Goal: Task Accomplishment & Management: Manage account settings

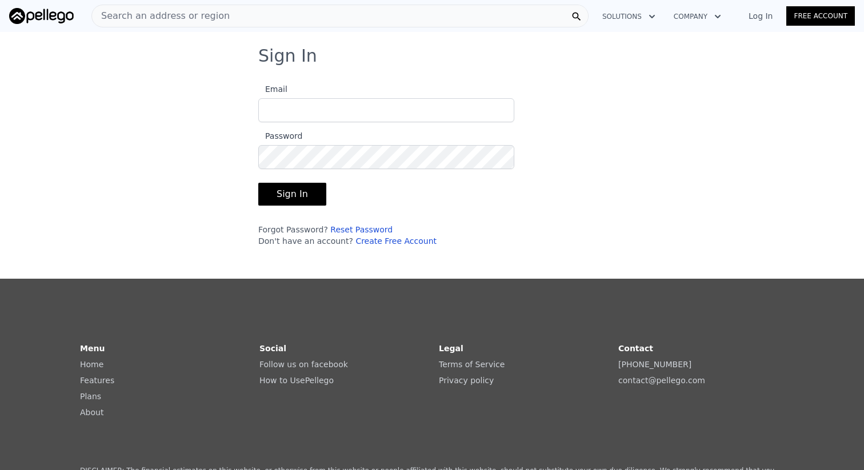
type input "[EMAIL_ADDRESS][DOMAIN_NAME]"
click at [302, 193] on button "Sign In" at bounding box center [292, 194] width 68 height 23
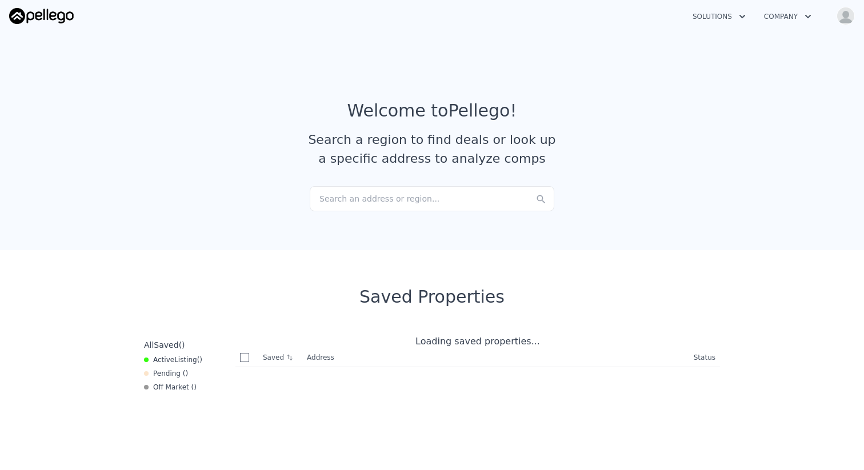
checkbox input "true"
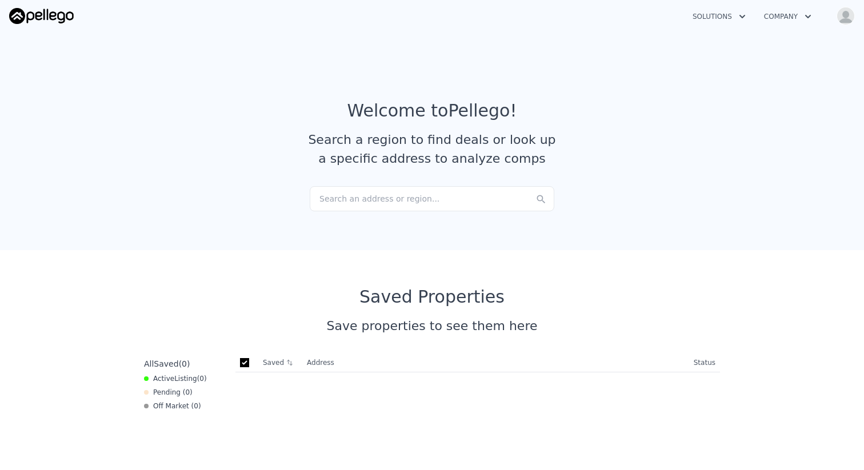
click at [845, 17] on img "button" at bounding box center [846, 16] width 18 height 18
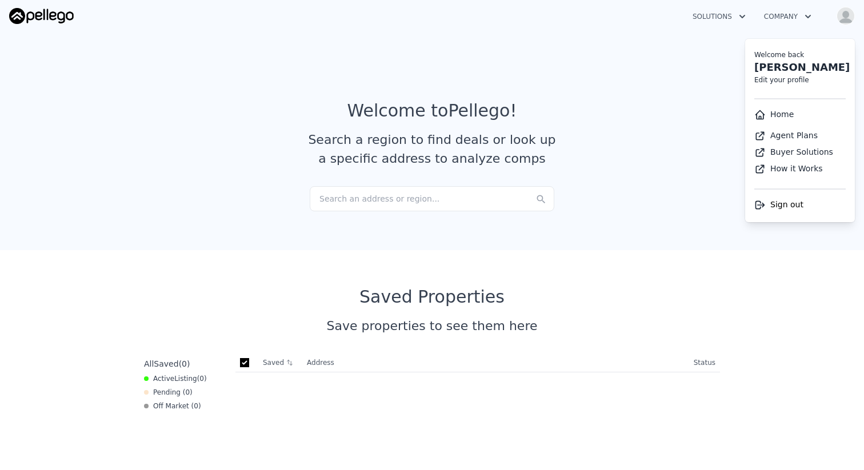
click at [794, 16] on button "Company" at bounding box center [788, 16] width 66 height 21
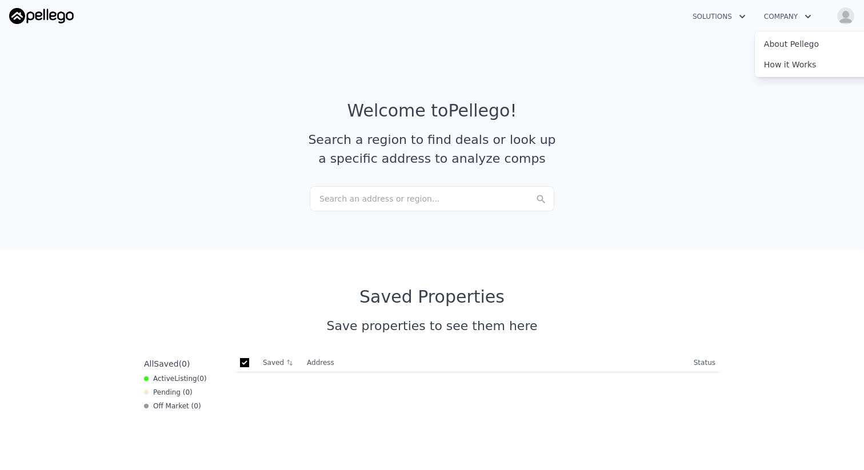
click at [718, 16] on button "Solutions" at bounding box center [719, 16] width 71 height 21
click at [712, 14] on button "Solutions" at bounding box center [719, 16] width 71 height 21
click at [793, 14] on button "Company" at bounding box center [788, 16] width 66 height 21
click at [851, 14] on img "button" at bounding box center [846, 16] width 18 height 18
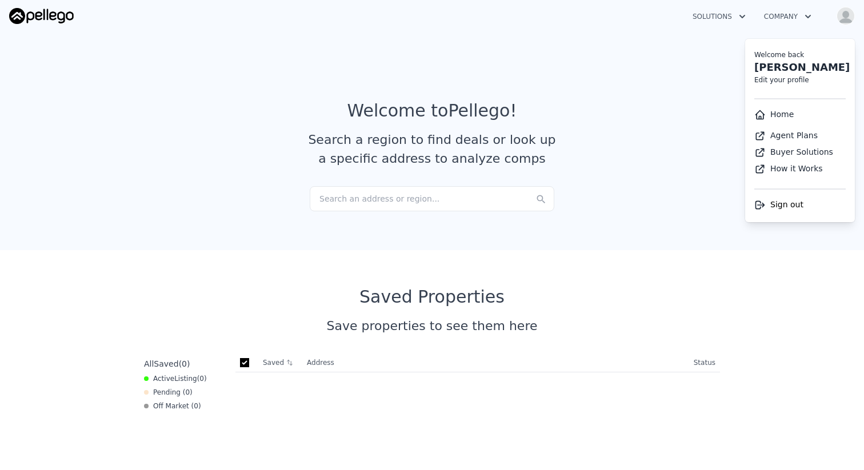
click at [175, 129] on article "Welcome to Pellego ! Search a region to find deals or look up a specific addres…" at bounding box center [432, 144] width 732 height 86
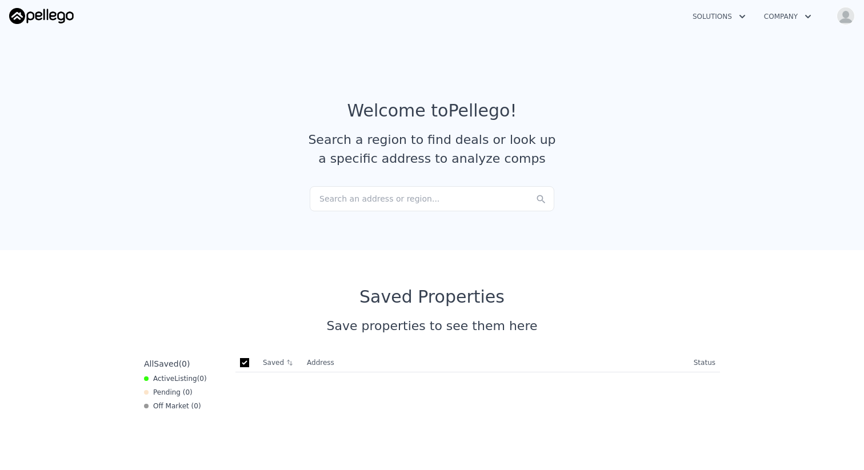
click at [843, 17] on img "button" at bounding box center [846, 16] width 18 height 18
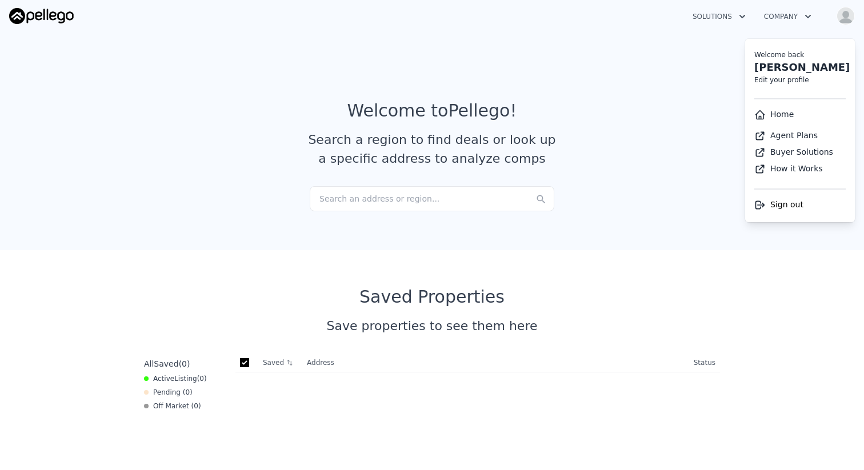
click at [711, 79] on section "Welcome to Pellego ! Search a region to find deals or look up a specific addres…" at bounding box center [432, 138] width 864 height 223
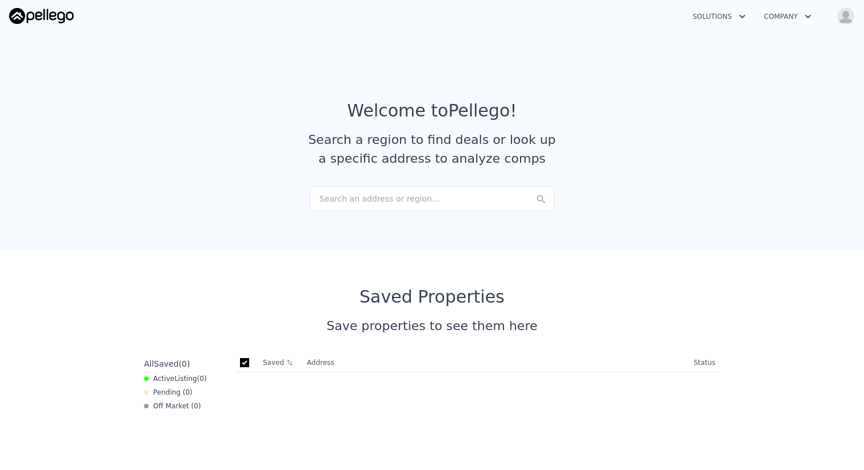
click at [711, 79] on section "Welcome to Pellego ! Search a region to find deals or look up a specific addres…" at bounding box center [432, 138] width 864 height 223
click at [845, 19] on img "button" at bounding box center [846, 16] width 18 height 18
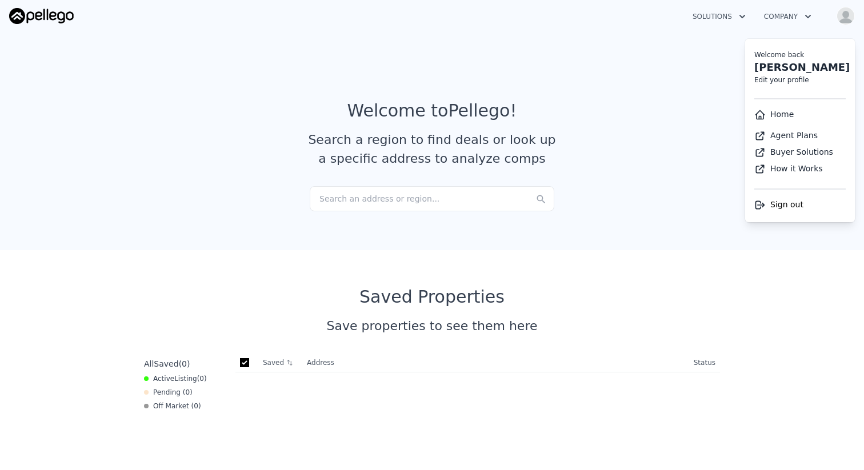
drag, startPoint x: 771, startPoint y: 204, endPoint x: 754, endPoint y: 267, distance: 65.2
click at [754, 267] on div "Solutions Company Open main menu Open user menu Welcome back Jordan Hedlof Edit…" at bounding box center [432, 235] width 864 height 470
click at [737, 11] on icon "button" at bounding box center [742, 17] width 11 height 14
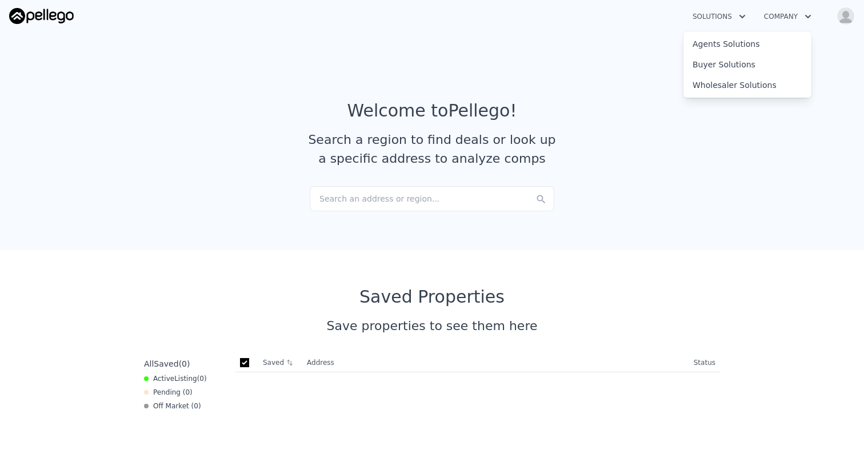
click at [851, 21] on img "button" at bounding box center [846, 16] width 18 height 18
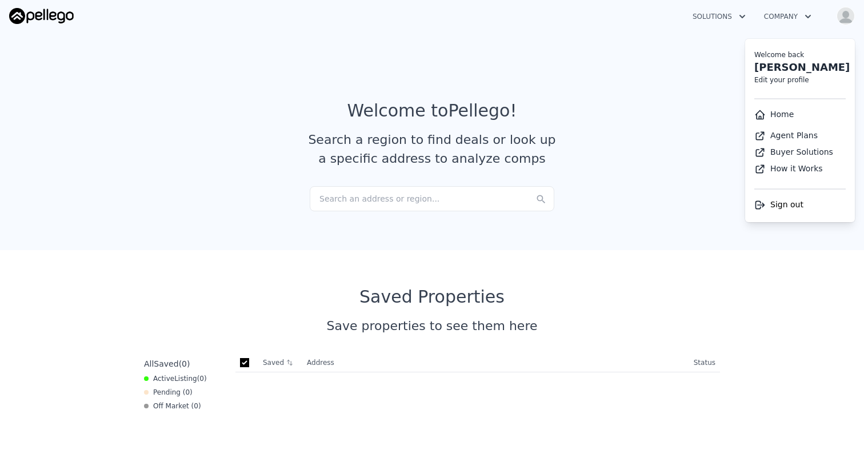
click at [773, 111] on link "Home" at bounding box center [774, 114] width 39 height 9
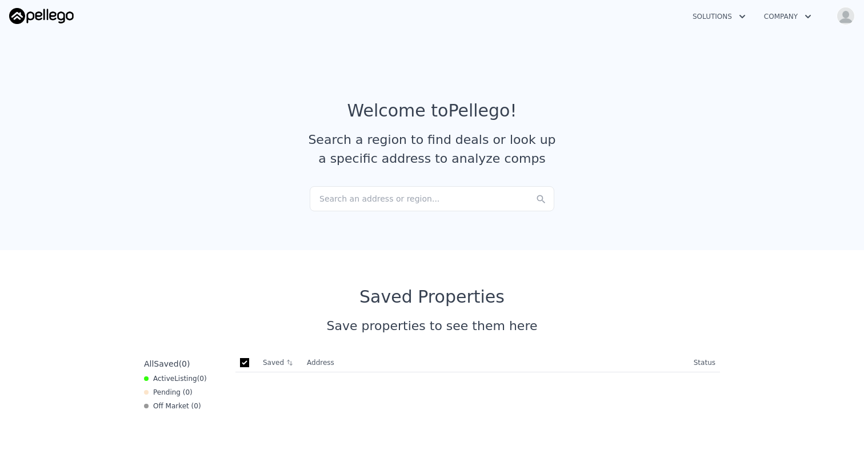
click at [799, 21] on button "Company" at bounding box center [788, 16] width 66 height 21
click at [732, 21] on button "Solutions" at bounding box center [719, 16] width 71 height 21
click at [630, 141] on article "Welcome to Pellego ! Search a region to find deals or look up a specific addres…" at bounding box center [432, 144] width 732 height 86
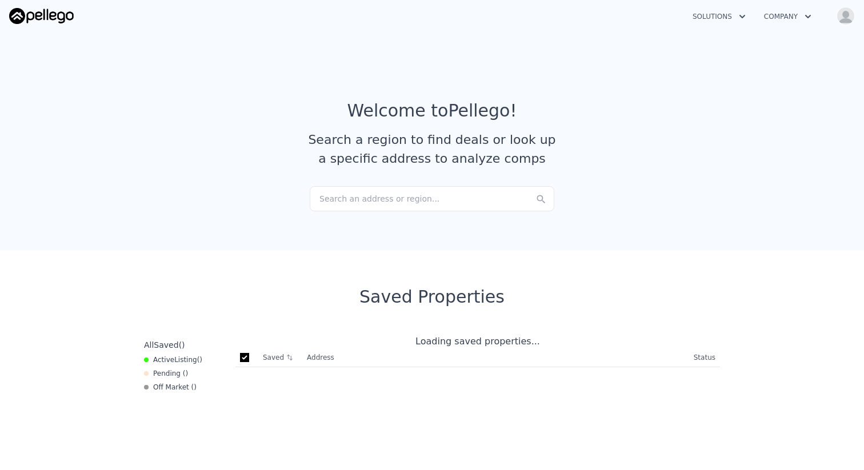
checkbox input "true"
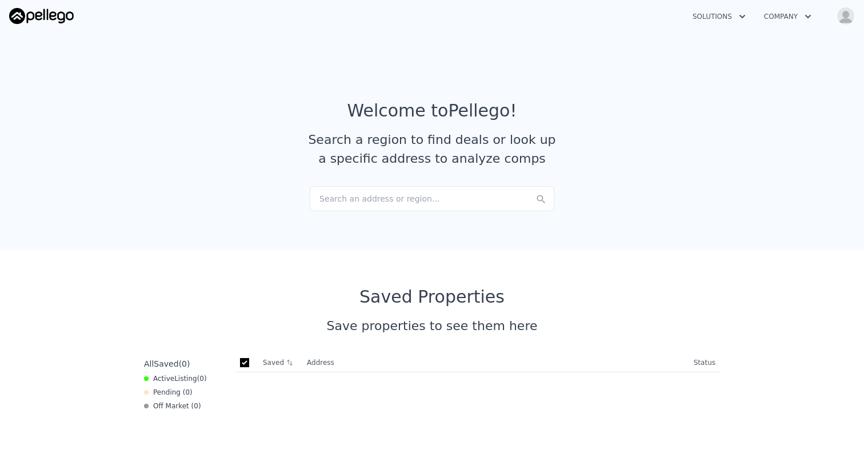
click at [425, 199] on div "Search an address or region..." at bounding box center [432, 198] width 245 height 25
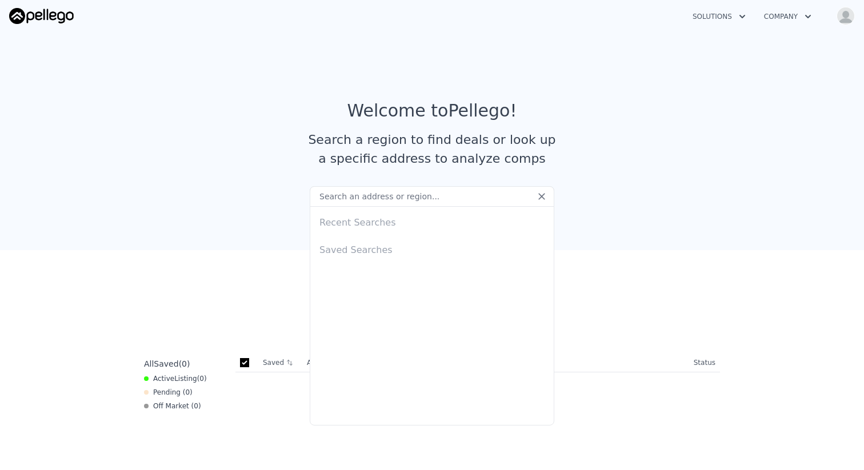
type input "s"
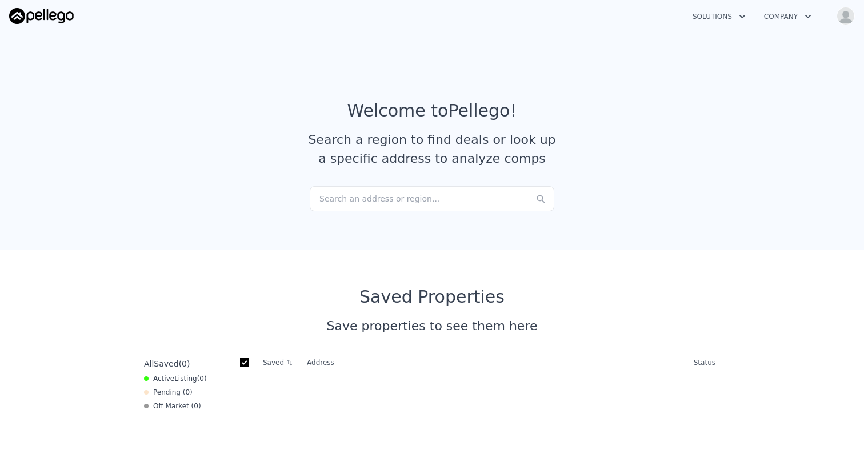
click at [272, 222] on section "Welcome to Pellego ! Search a region to find deals or look up a specific addres…" at bounding box center [432, 138] width 864 height 223
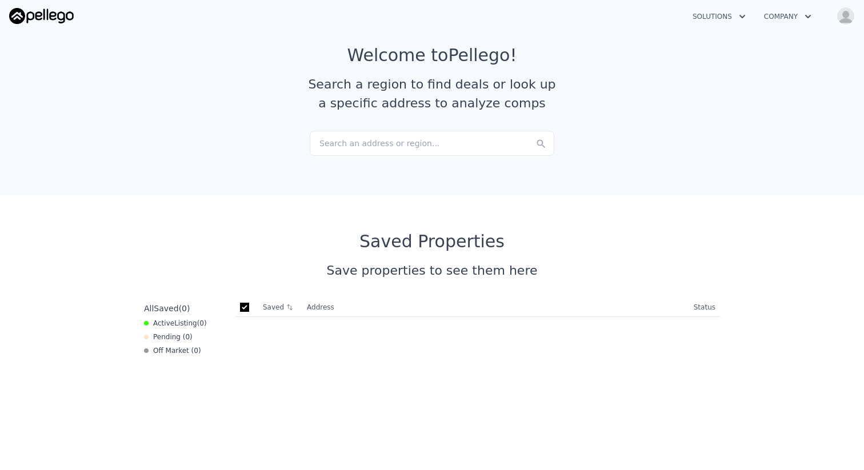
scroll to position [71, 0]
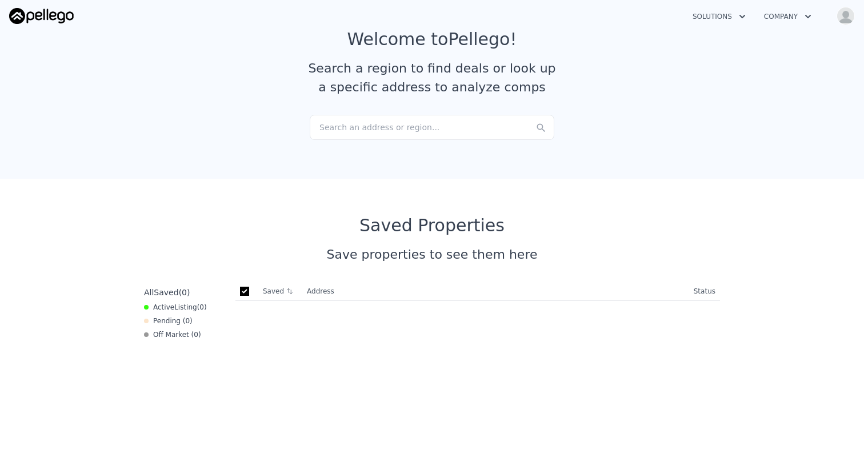
click at [165, 306] on span "Active Listing ( 0 )" at bounding box center [180, 307] width 54 height 9
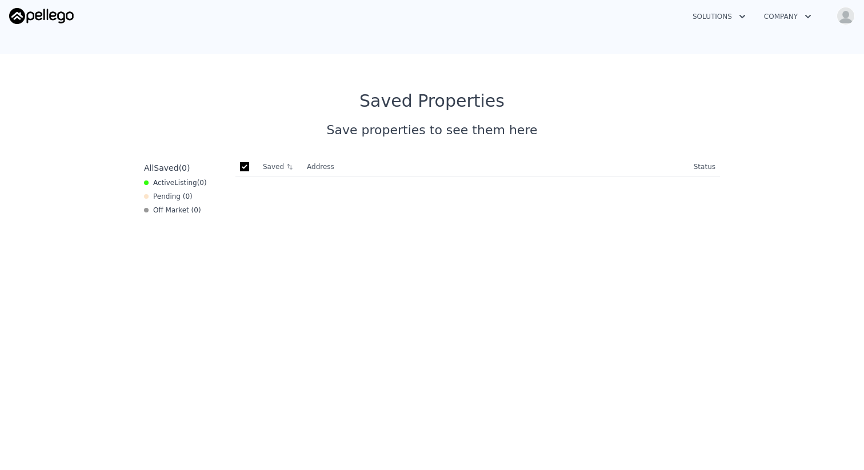
scroll to position [0, 0]
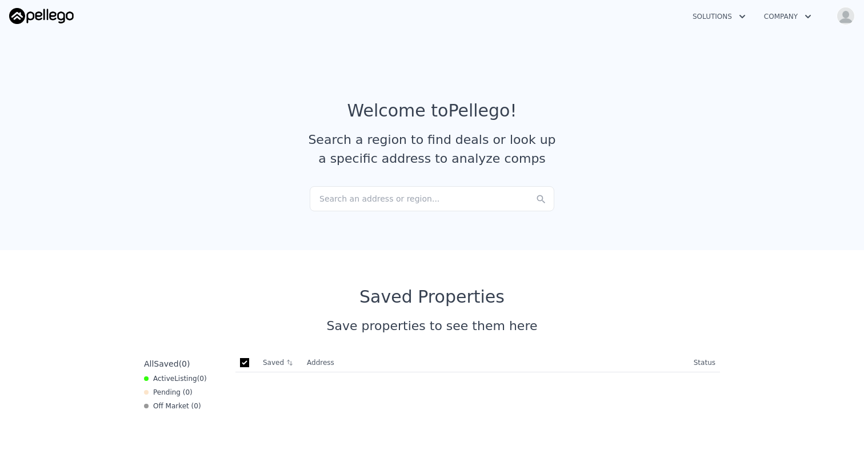
click at [369, 190] on div "Search an address or region..." at bounding box center [432, 198] width 245 height 25
click at [580, 118] on article "Welcome to Pellego ! Search a region to find deals or look up a specific addres…" at bounding box center [432, 144] width 732 height 86
click at [692, 17] on button "Solutions" at bounding box center [719, 16] width 71 height 21
click at [783, 21] on button "Company" at bounding box center [788, 16] width 66 height 21
click at [847, 15] on img "button" at bounding box center [846, 16] width 18 height 18
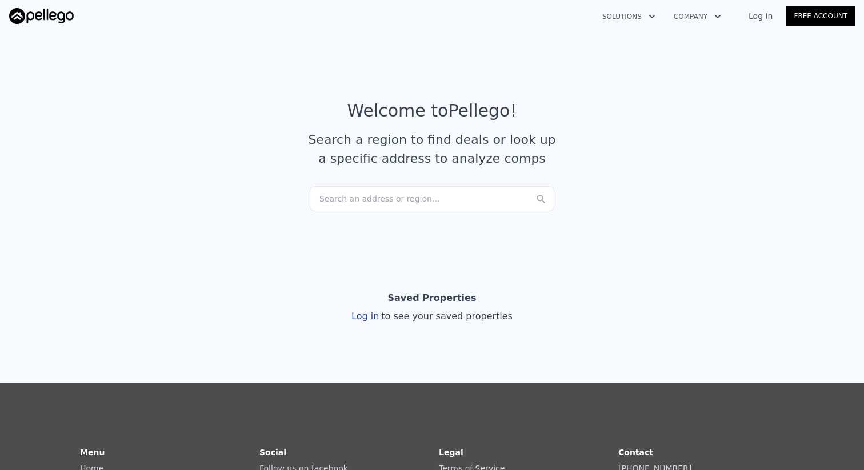
click at [758, 15] on link "Log In" at bounding box center [760, 15] width 51 height 11
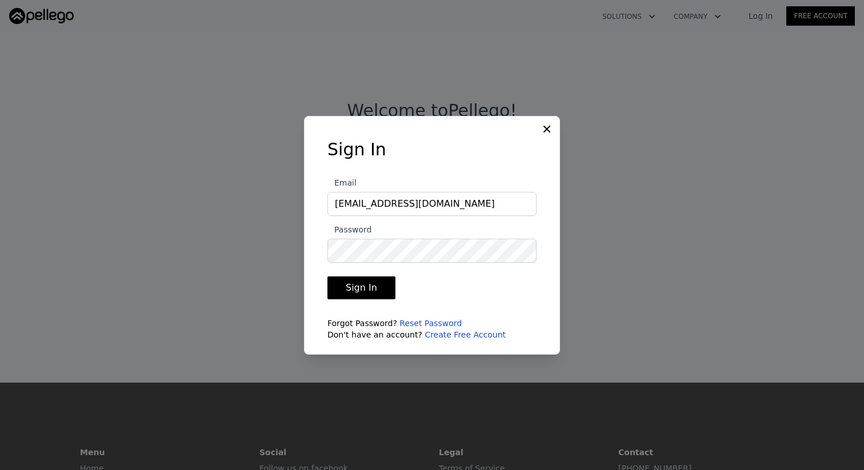
click at [406, 204] on input "jordan@pellego.com" at bounding box center [432, 204] width 209 height 24
type input "[EMAIL_ADDRESS][DOMAIN_NAME]"
click at [370, 289] on button "Sign In" at bounding box center [362, 288] width 68 height 23
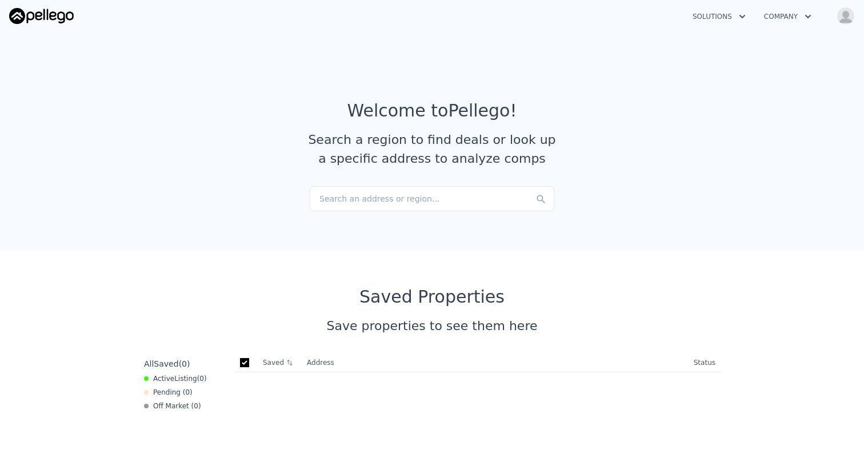
click at [722, 15] on button "Solutions" at bounding box center [719, 16] width 71 height 21
click at [792, 15] on button "Company" at bounding box center [788, 16] width 66 height 21
click at [849, 15] on img "button" at bounding box center [846, 16] width 18 height 18
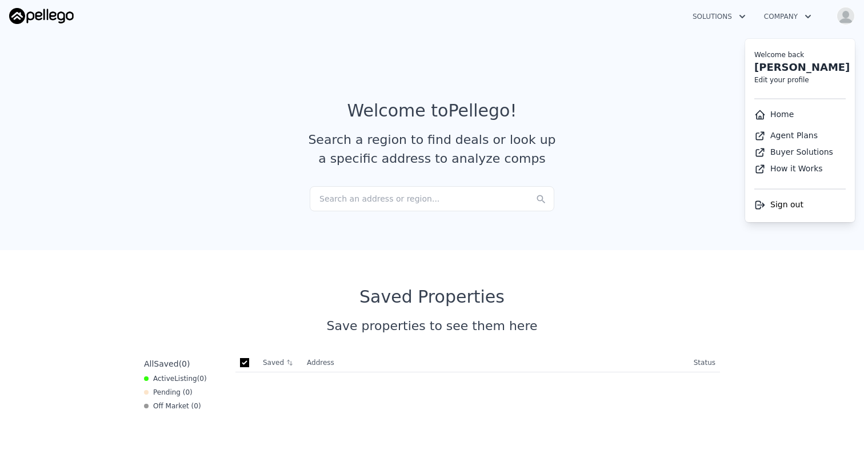
click at [849, 15] on img "button" at bounding box center [846, 16] width 18 height 18
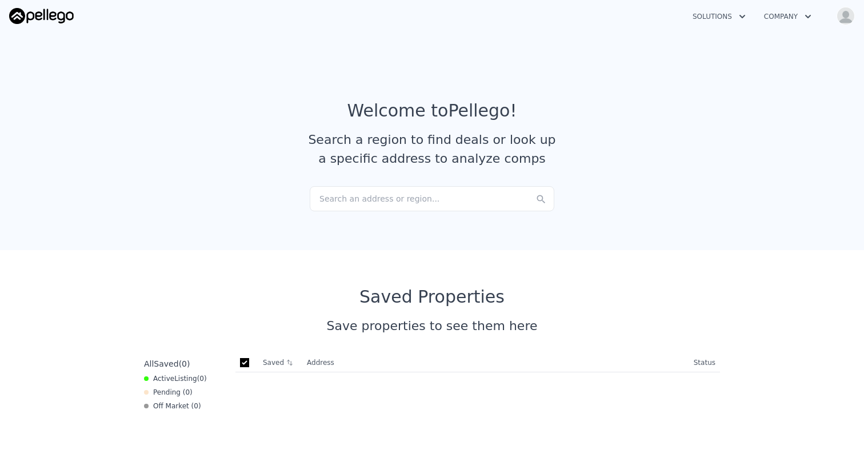
click at [723, 17] on button "Solutions" at bounding box center [719, 16] width 71 height 21
click at [817, 11] on button "Company" at bounding box center [788, 16] width 66 height 21
click at [845, 14] on img "button" at bounding box center [846, 16] width 18 height 18
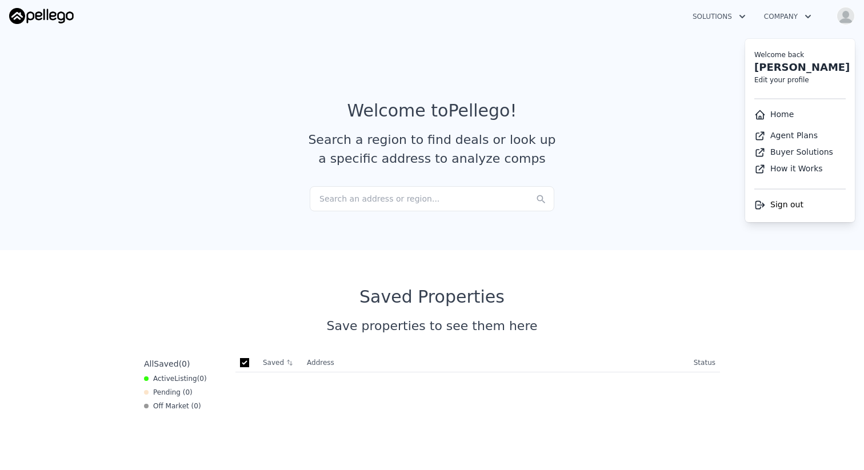
click at [777, 202] on span "Sign out" at bounding box center [787, 204] width 33 height 9
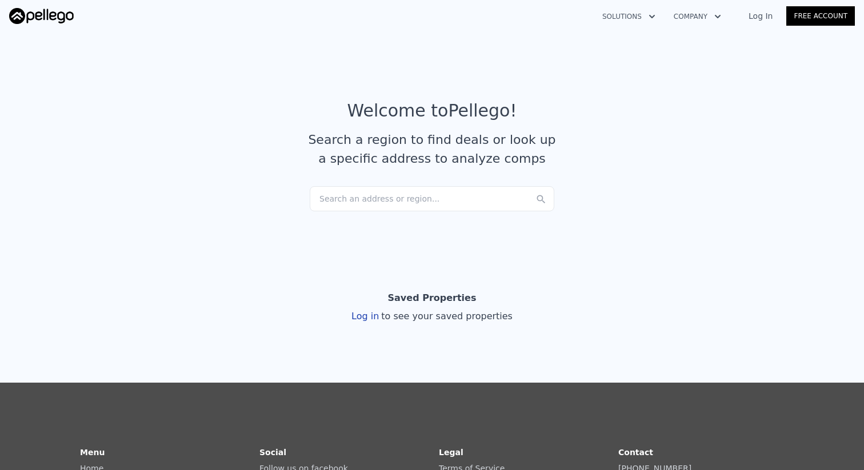
click at [756, 18] on link "Log In" at bounding box center [760, 15] width 51 height 11
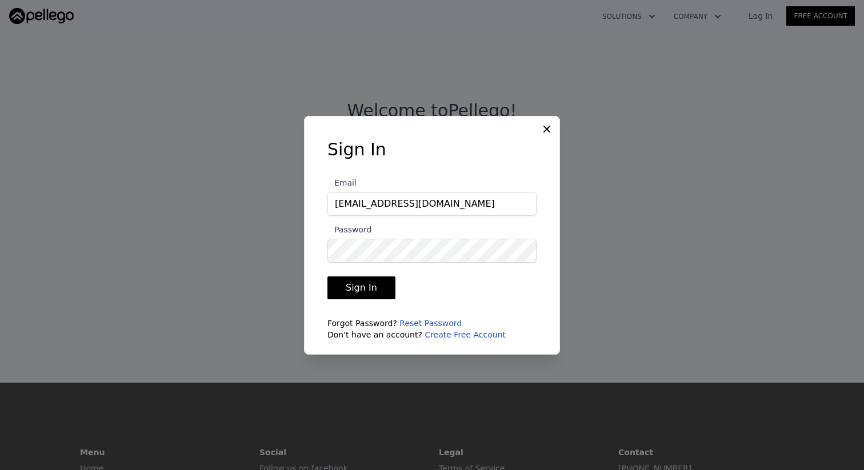
click at [441, 209] on input "jordan@jordanhedlof.com" at bounding box center [432, 204] width 209 height 24
click at [364, 292] on button "Sign In" at bounding box center [362, 288] width 68 height 23
click at [399, 195] on input "98226" at bounding box center [432, 204] width 209 height 24
type input "jordan@pellego.com"
click at [371, 289] on button "Sign In" at bounding box center [362, 288] width 68 height 23
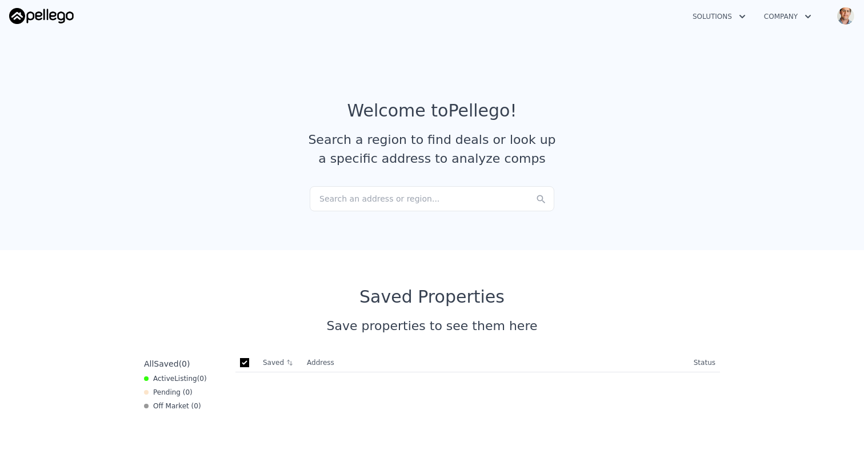
click at [742, 20] on icon "button" at bounding box center [742, 17] width 11 height 14
click at [779, 14] on button "Company" at bounding box center [788, 16] width 66 height 21
click at [818, 9] on button "Company" at bounding box center [788, 16] width 66 height 21
click at [847, 11] on img "button" at bounding box center [846, 16] width 18 height 18
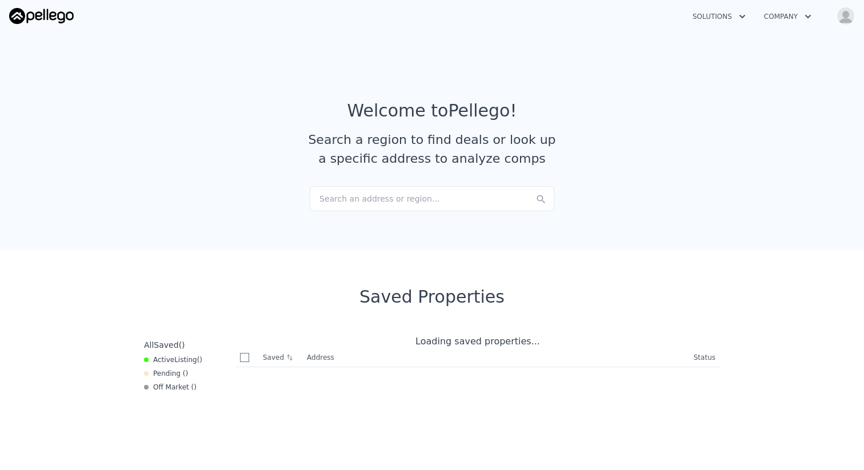
checkbox input "true"
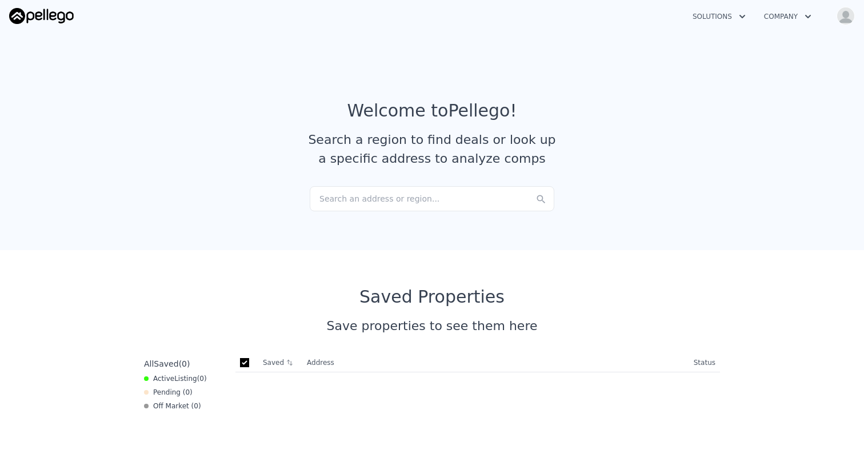
click at [793, 21] on button "Company" at bounding box center [788, 16] width 66 height 21
click at [845, 14] on img "button" at bounding box center [846, 16] width 18 height 18
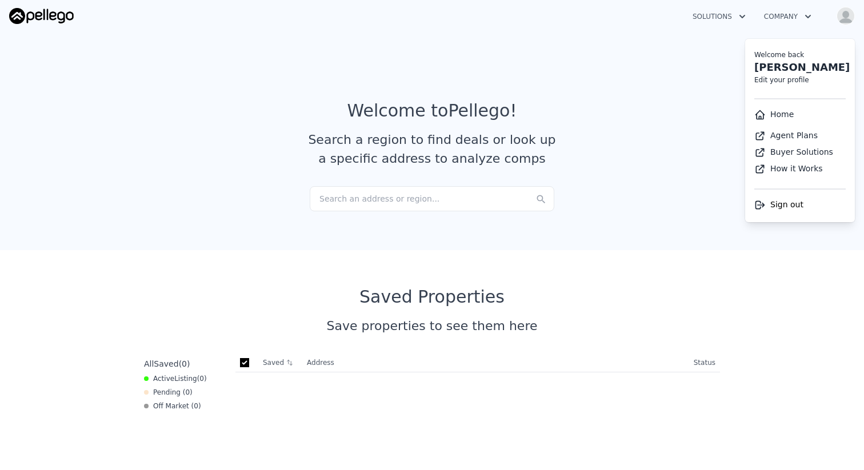
click at [777, 206] on span "Sign out" at bounding box center [787, 204] width 33 height 9
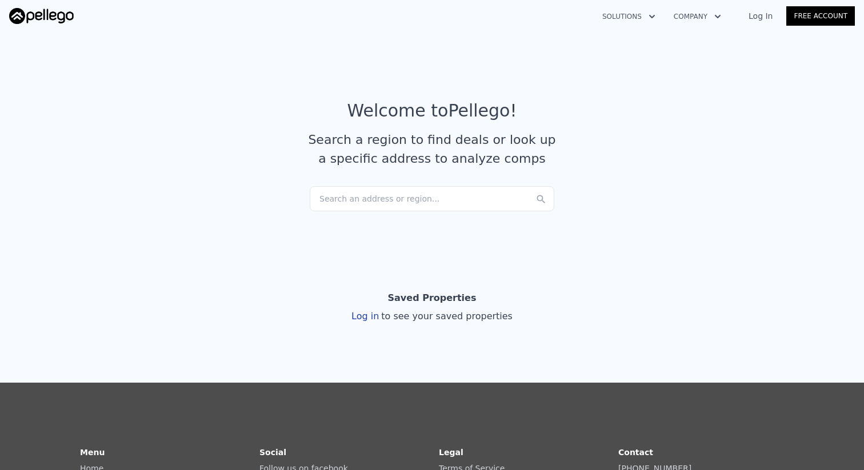
click at [745, 15] on link "Log In" at bounding box center [760, 15] width 51 height 11
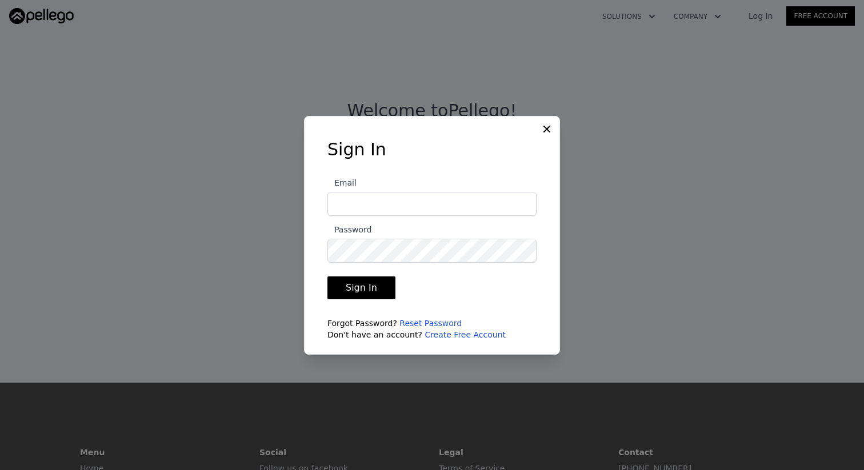
type input "[EMAIL_ADDRESS][DOMAIN_NAME]"
click at [393, 207] on input "[EMAIL_ADDRESS][DOMAIN_NAME]" at bounding box center [432, 204] width 209 height 24
click at [300, 270] on div at bounding box center [432, 235] width 864 height 470
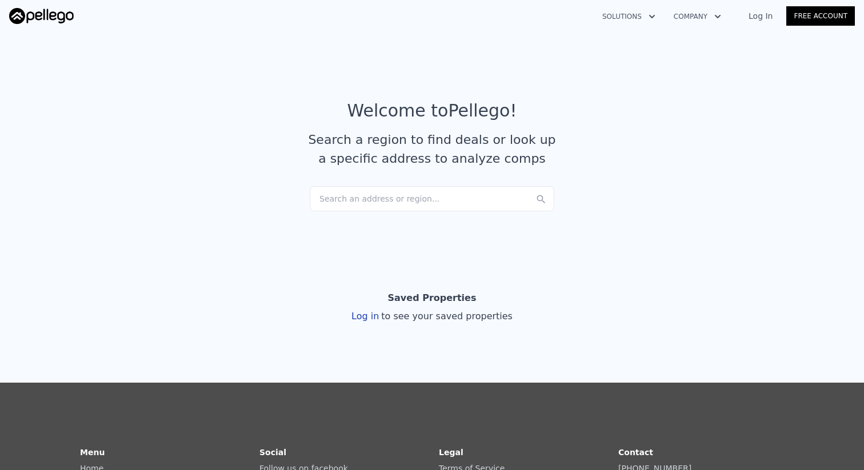
click at [749, 16] on link "Log In" at bounding box center [760, 15] width 51 height 11
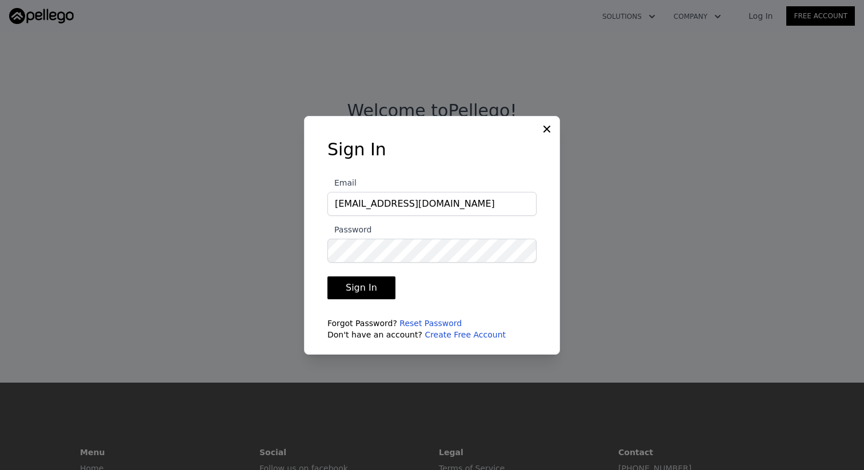
click at [395, 178] on label "Email jordan@jordanhedlof.com" at bounding box center [432, 196] width 209 height 40
click at [395, 192] on input "[EMAIL_ADDRESS][DOMAIN_NAME]" at bounding box center [432, 204] width 209 height 24
click at [402, 197] on input "[EMAIL_ADDRESS][DOMAIN_NAME]" at bounding box center [432, 204] width 209 height 24
click at [439, 161] on div "Sign In Email jordan@jordanhedlof.com Password Sign In Forgot Password? Reset P…" at bounding box center [432, 244] width 246 height 210
drag, startPoint x: 370, startPoint y: 199, endPoint x: 589, endPoint y: 201, distance: 218.4
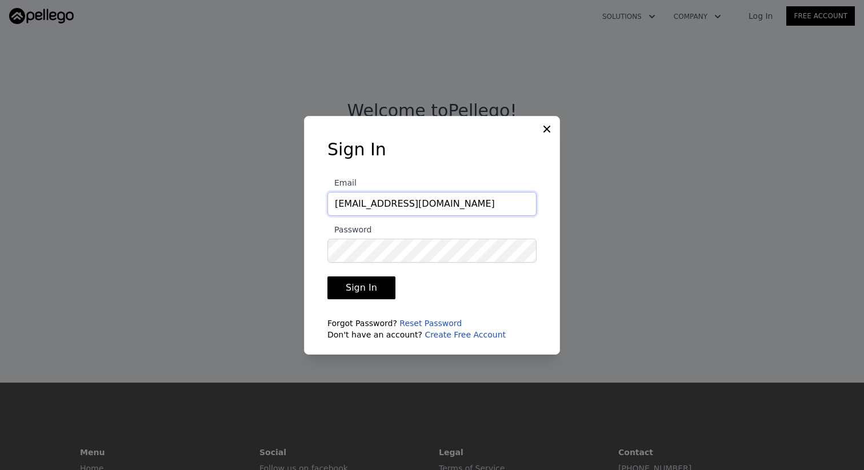
click at [589, 201] on div "​ Sign In Email jordan@jordanhedlof.com Password Sign In Forgot Password? Reset…" at bounding box center [432, 235] width 864 height 470
click at [447, 238] on label "Password" at bounding box center [432, 243] width 209 height 40
click at [368, 280] on button "Sign In" at bounding box center [362, 288] width 68 height 23
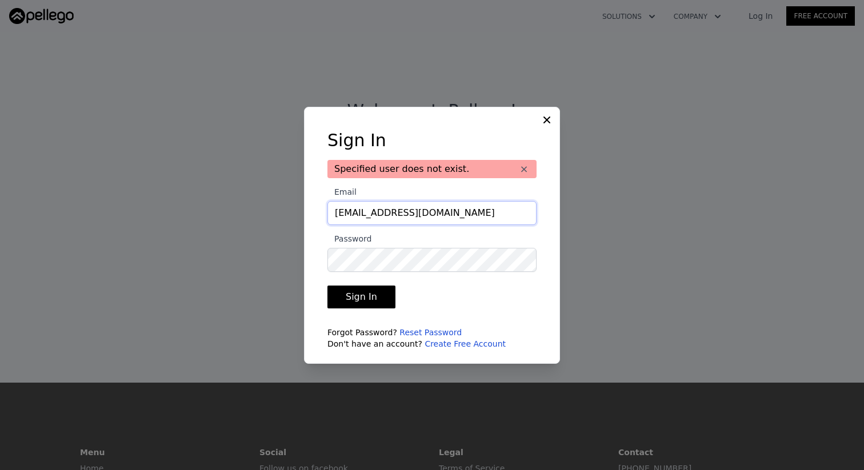
type input "jordan@pellego.com"
click at [378, 298] on button "Sign In" at bounding box center [362, 297] width 68 height 23
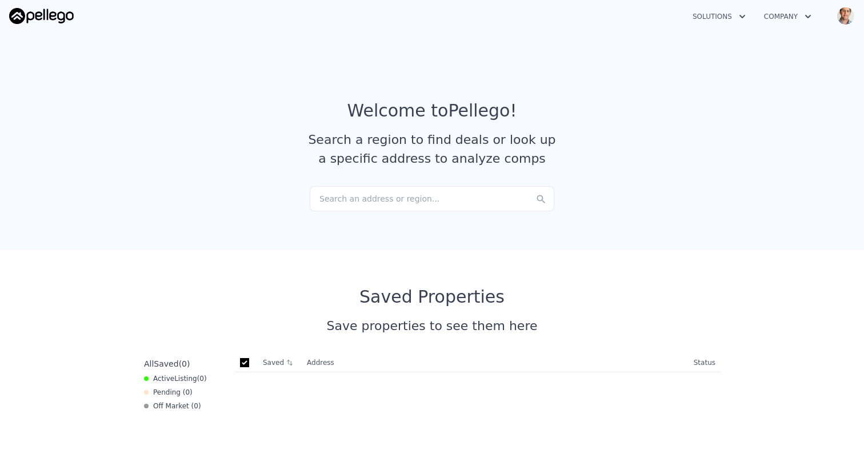
click at [709, 18] on button "Solutions" at bounding box center [719, 16] width 71 height 21
click at [853, 13] on img "button" at bounding box center [846, 16] width 18 height 18
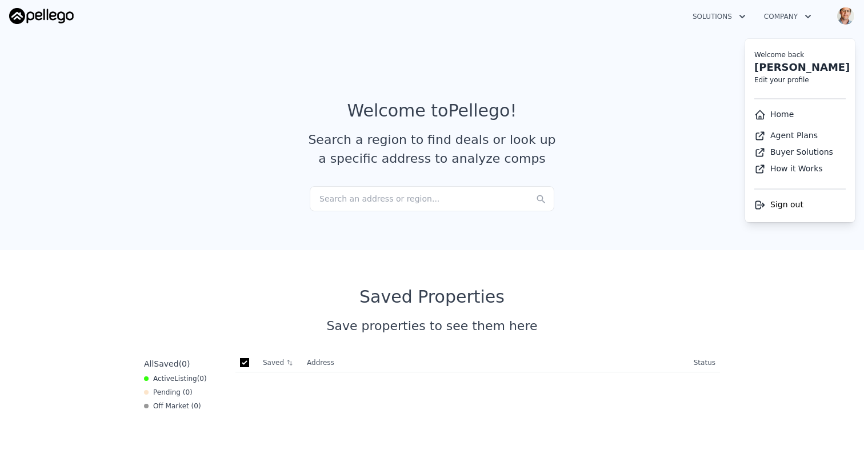
click at [676, 105] on article "Welcome to Pellego ! Search a region to find deals or look up a specific addres…" at bounding box center [432, 144] width 732 height 86
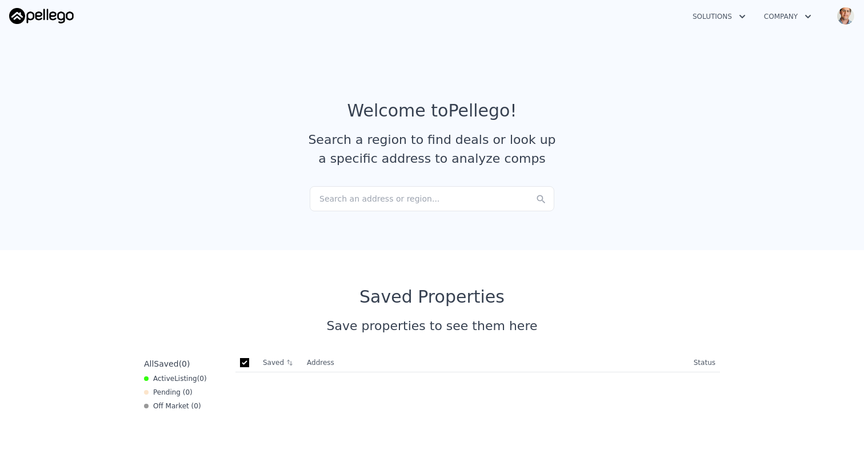
click at [792, 11] on button "Company" at bounding box center [788, 16] width 66 height 21
click at [728, 14] on button "Solutions" at bounding box center [719, 16] width 71 height 21
click at [625, 39] on section "Welcome to Pellego ! Search a region to find deals or look up a specific addres…" at bounding box center [432, 138] width 864 height 223
click at [840, 8] on img "button" at bounding box center [846, 16] width 18 height 18
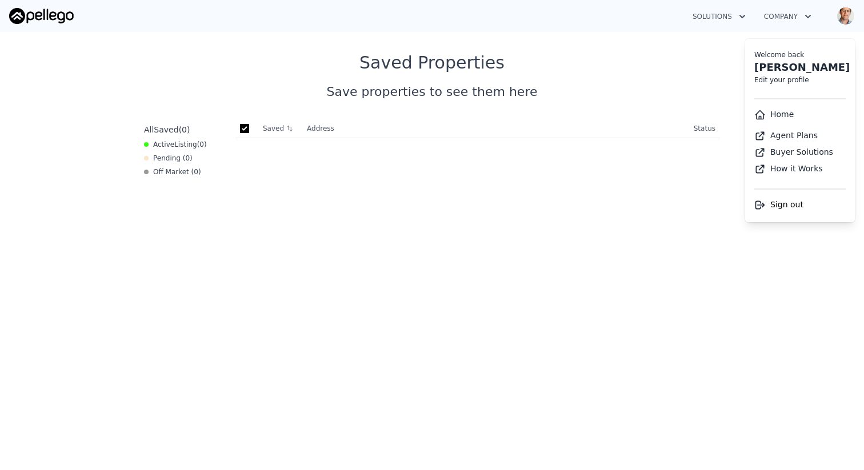
scroll to position [254, 0]
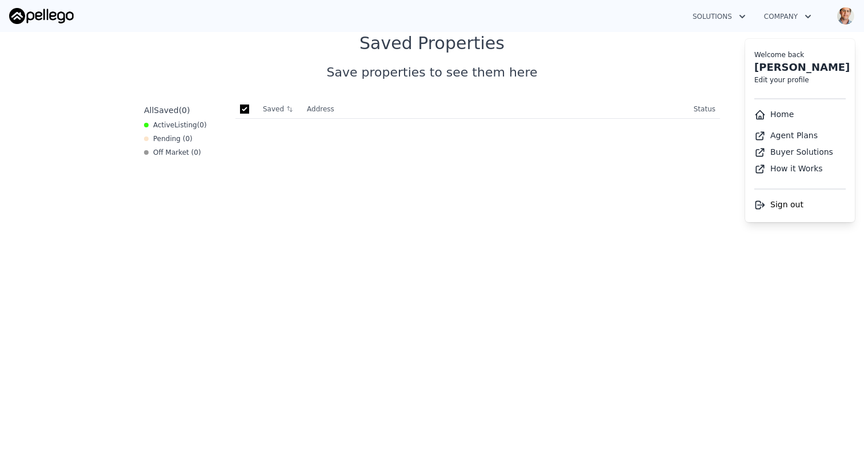
click at [843, 19] on img "button" at bounding box center [846, 16] width 18 height 18
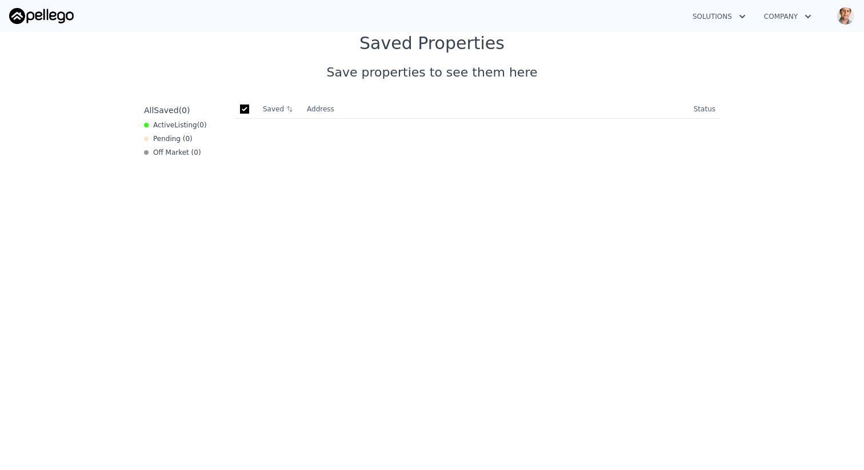
click at [843, 19] on img "button" at bounding box center [846, 16] width 18 height 18
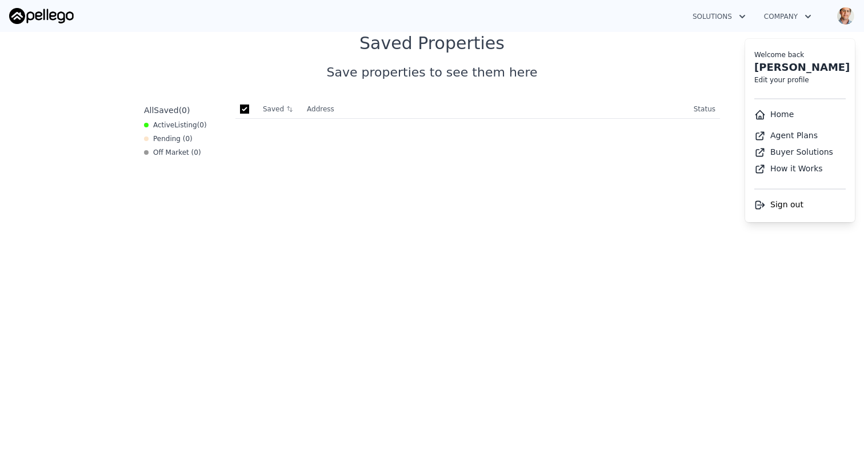
click at [401, 320] on div "Saved Address Address/Status Status" at bounding box center [478, 335] width 494 height 470
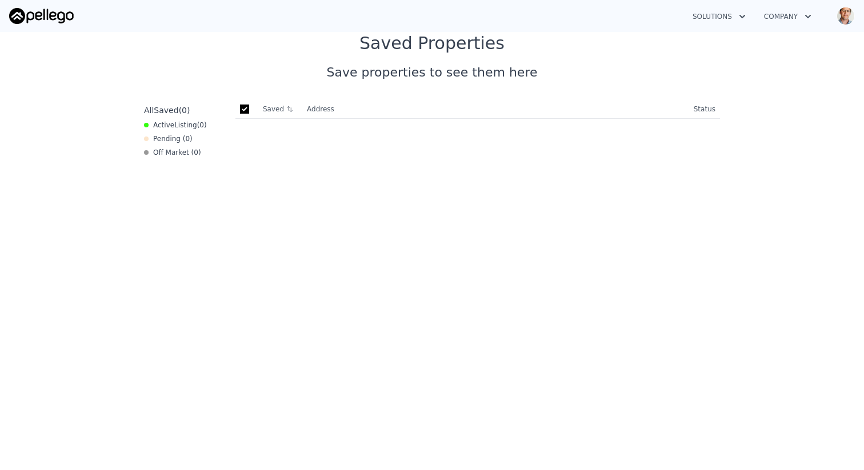
click at [721, 25] on button "Solutions" at bounding box center [719, 16] width 71 height 21
click at [792, 12] on button "Company" at bounding box center [788, 16] width 66 height 21
click at [841, 12] on img "button" at bounding box center [846, 16] width 18 height 18
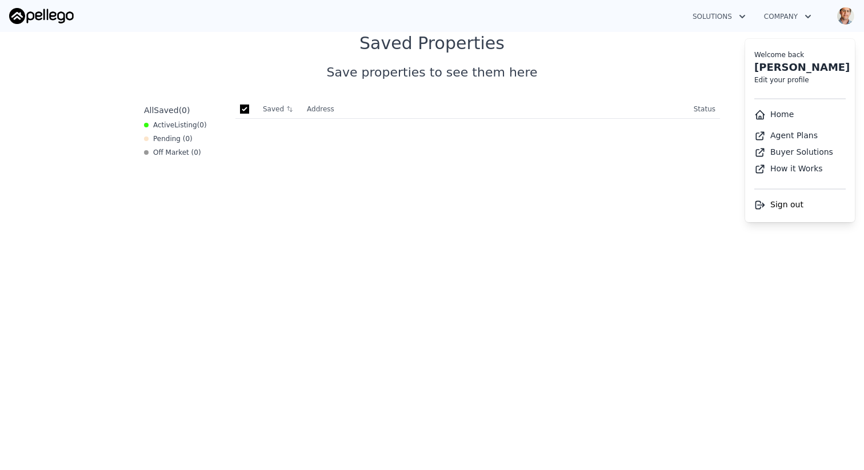
click at [762, 207] on icon at bounding box center [760, 204] width 11 height 11
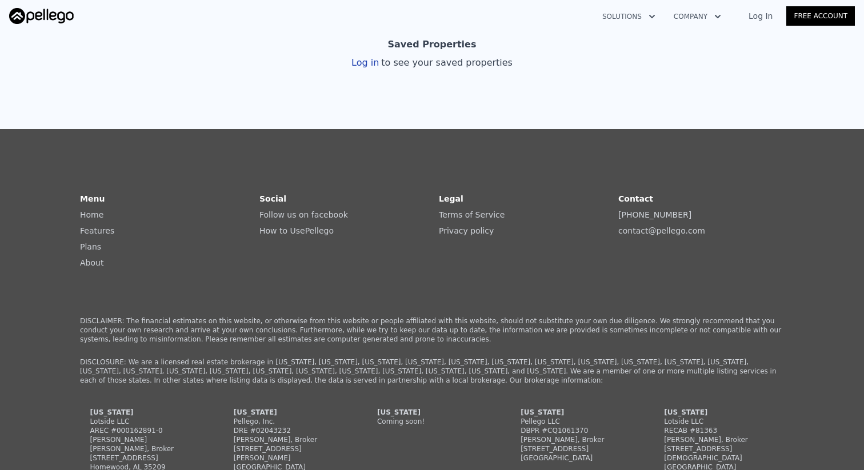
click at [763, 11] on link "Log In" at bounding box center [760, 15] width 51 height 11
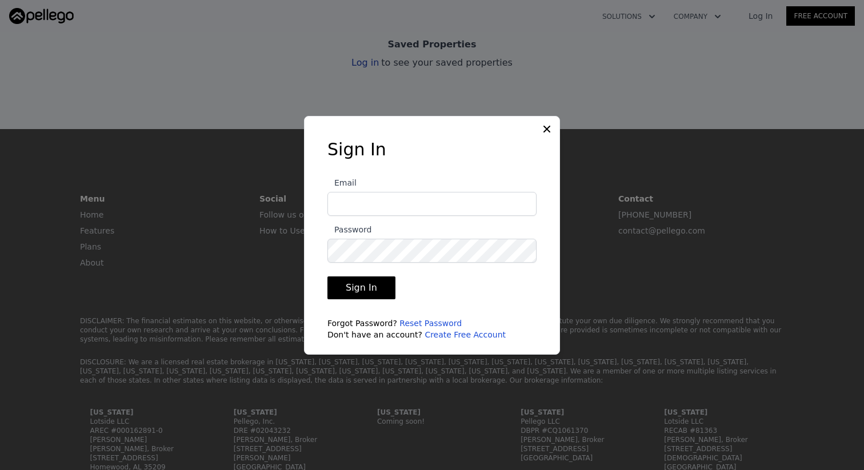
type input "jordan@pellego.com"
click at [417, 206] on input "jordan@pellego.com" at bounding box center [432, 204] width 209 height 24
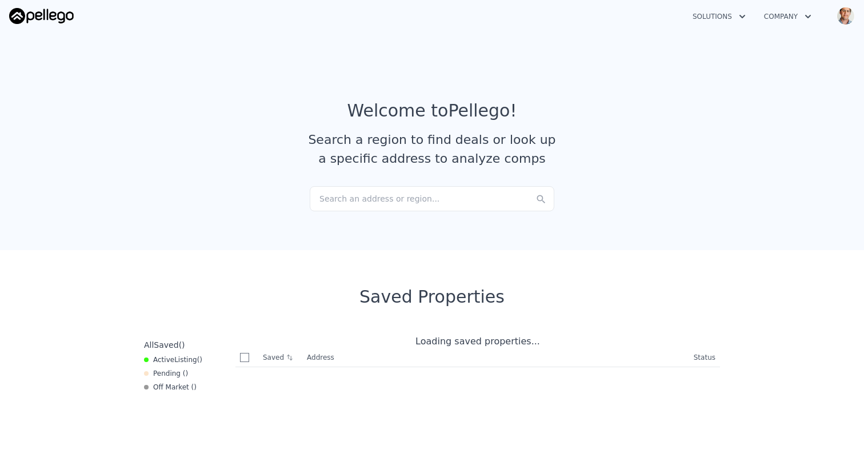
checkbox input "true"
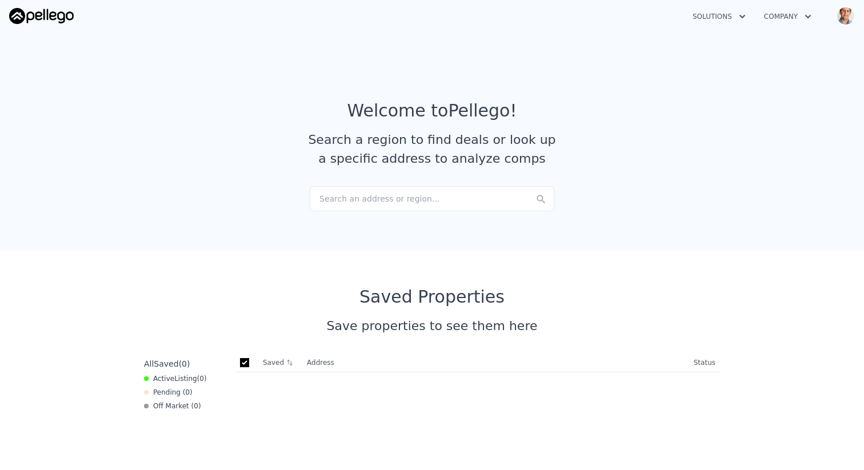
click at [727, 15] on button "Solutions" at bounding box center [719, 16] width 71 height 21
click at [787, 9] on button "Company" at bounding box center [788, 16] width 66 height 21
click at [851, 9] on img "button" at bounding box center [846, 16] width 18 height 18
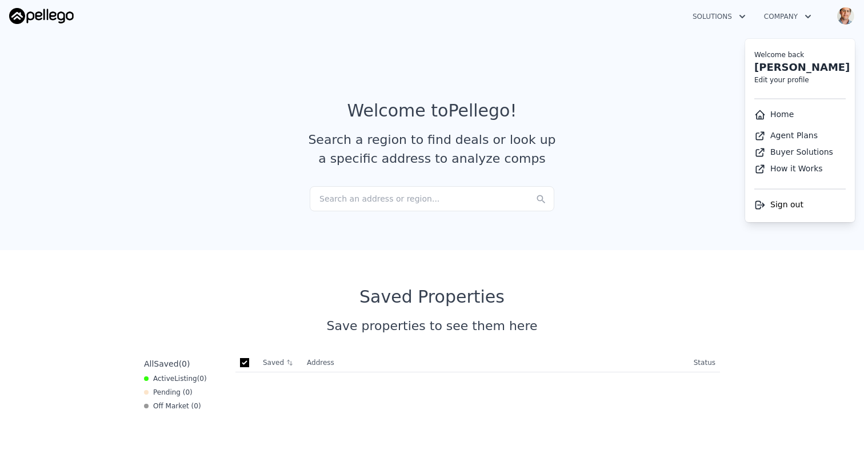
click at [370, 201] on div "Search an address or region..." at bounding box center [432, 198] width 245 height 25
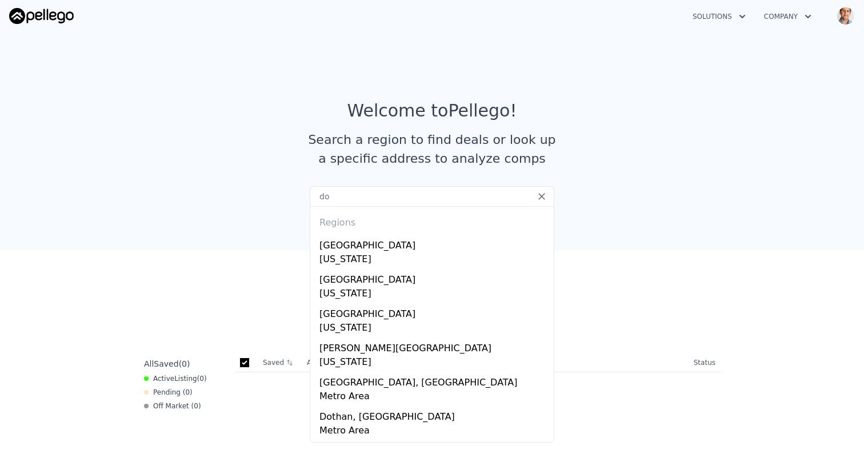
type input "d"
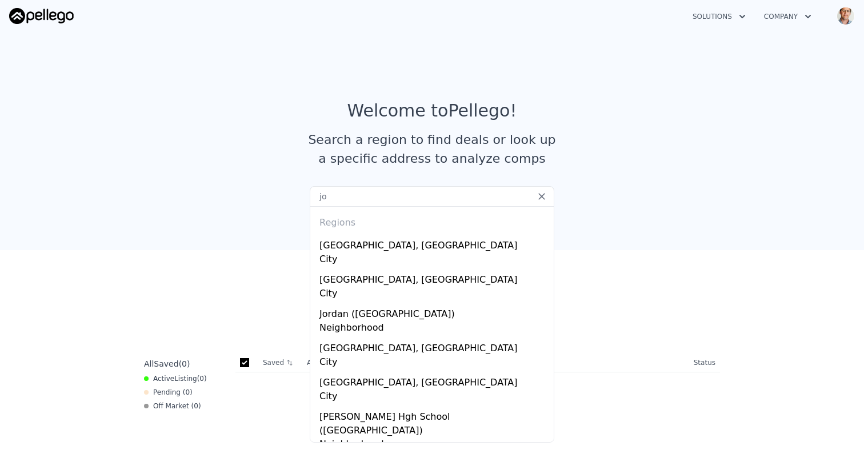
type input "j"
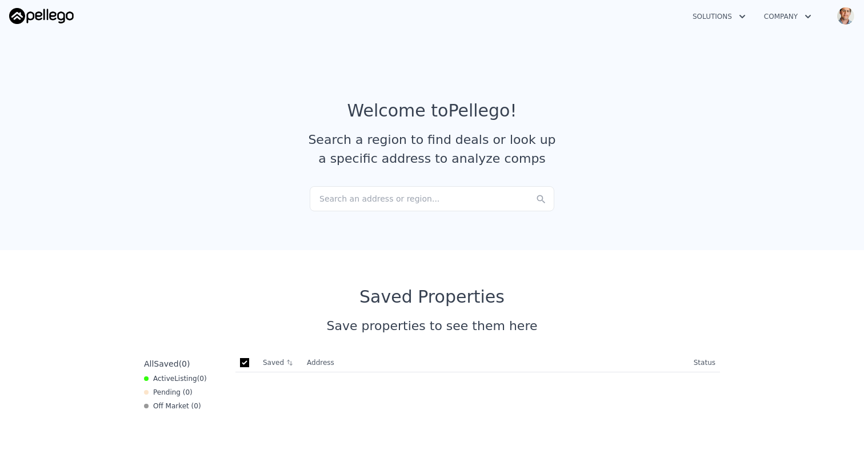
click at [32, 5] on div "Solutions Company Open main menu Open user menu" at bounding box center [432, 15] width 846 height 27
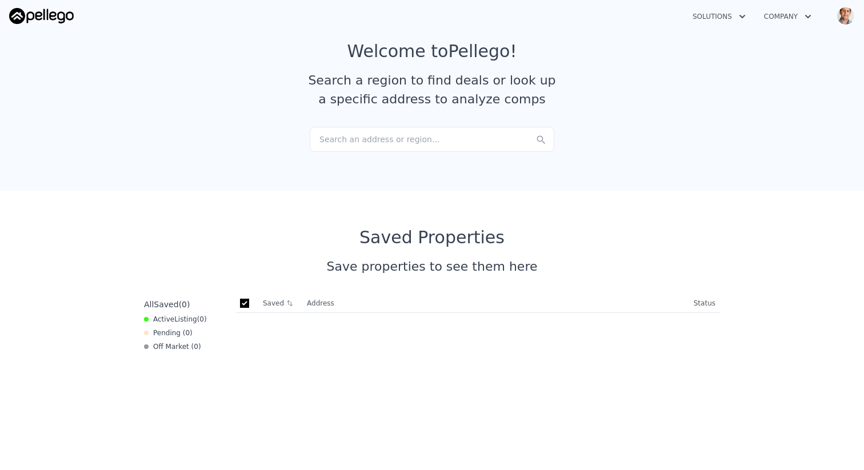
scroll to position [81, 0]
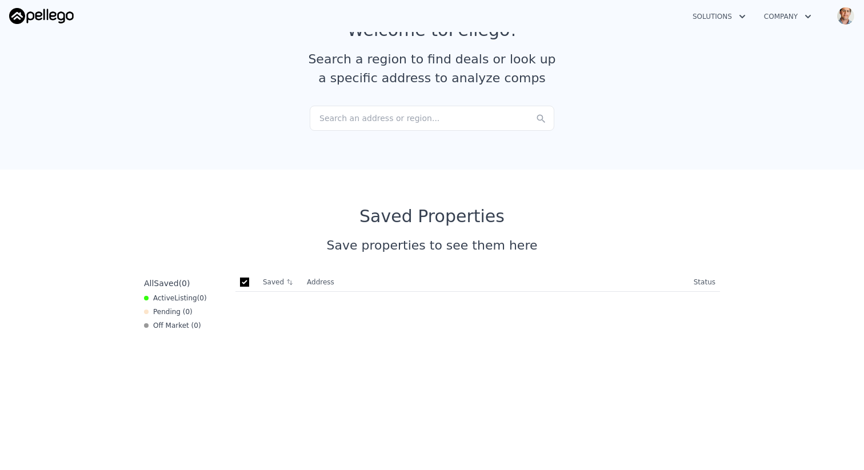
click at [307, 282] on th "Address" at bounding box center [495, 282] width 387 height 19
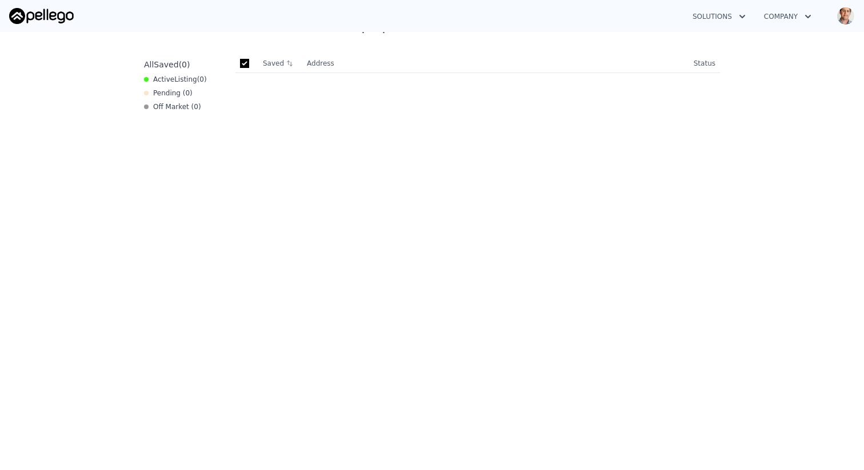
scroll to position [0, 0]
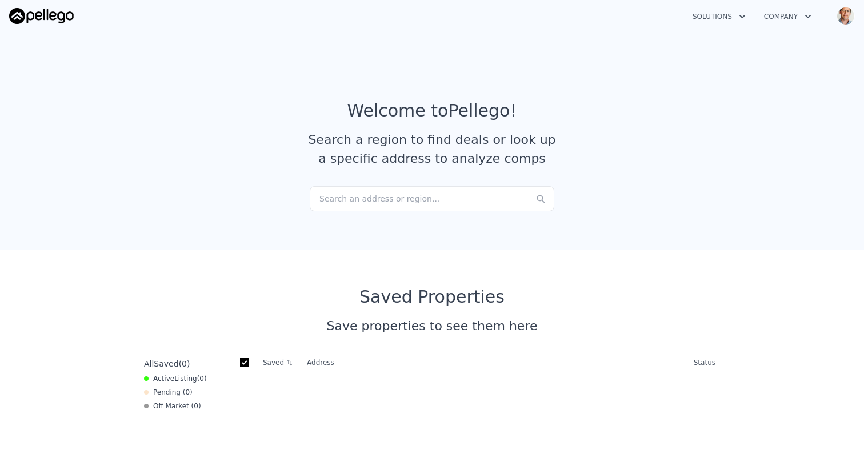
click at [353, 205] on div "Search an address or region..." at bounding box center [432, 198] width 245 height 25
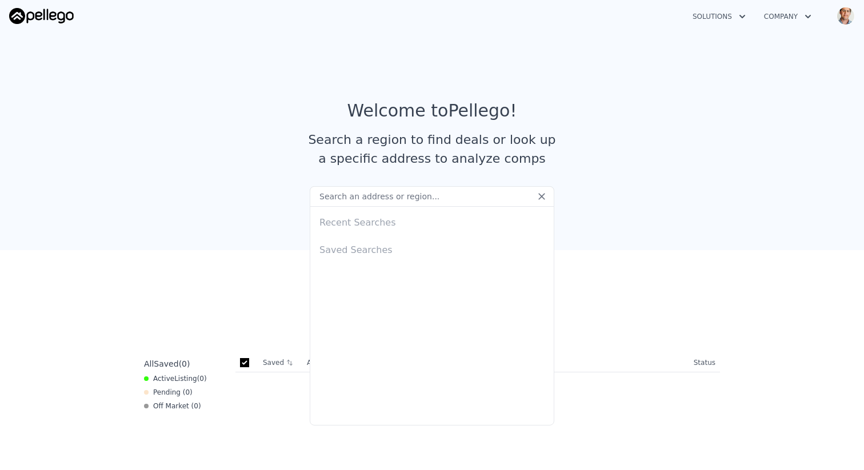
click at [617, 139] on article "Welcome to Pellego ! Search a region to find deals or look up a specific addres…" at bounding box center [432, 144] width 732 height 86
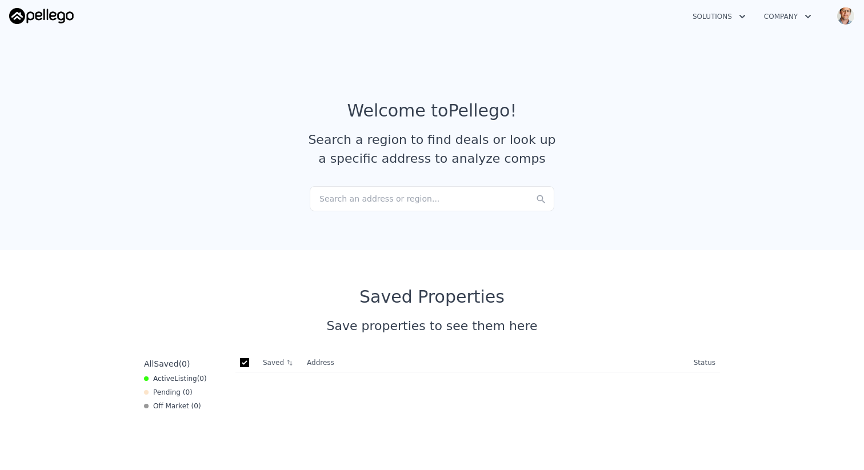
click at [702, 43] on section "Welcome to Pellego ! Search a region to find deals or look up a specific addres…" at bounding box center [432, 138] width 864 height 223
click at [721, 15] on button "Solutions" at bounding box center [719, 16] width 71 height 21
click at [851, 17] on img "button" at bounding box center [846, 16] width 18 height 18
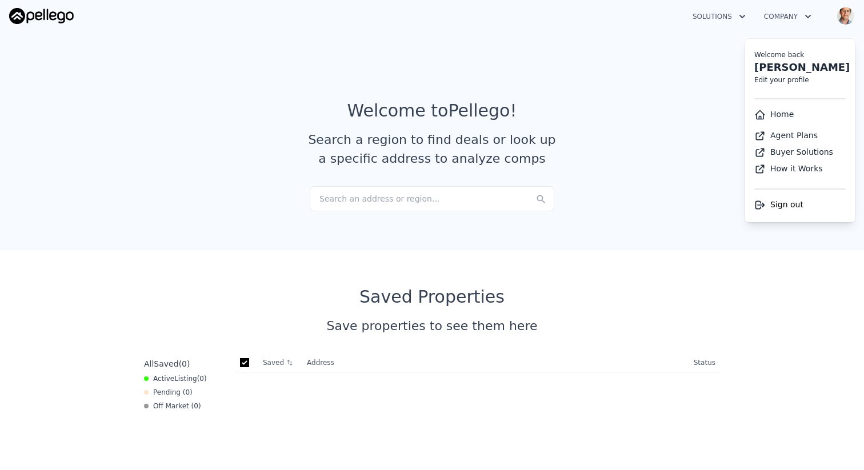
click at [765, 207] on icon at bounding box center [760, 204] width 11 height 11
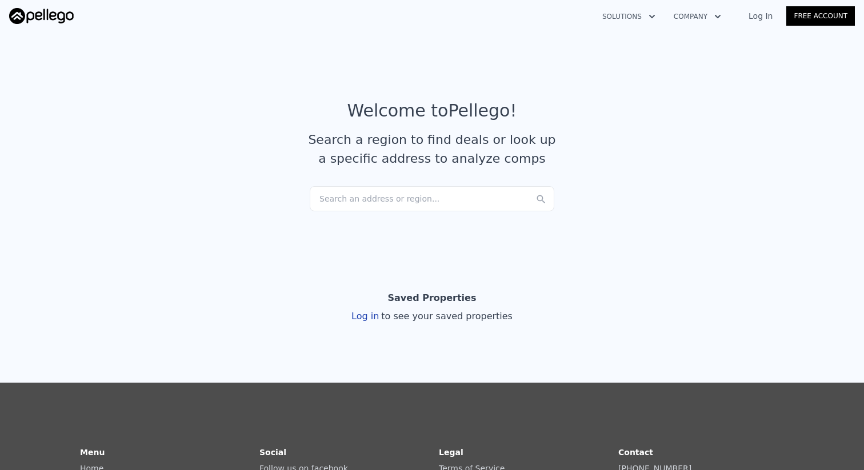
click at [757, 10] on link "Log In" at bounding box center [760, 15] width 51 height 11
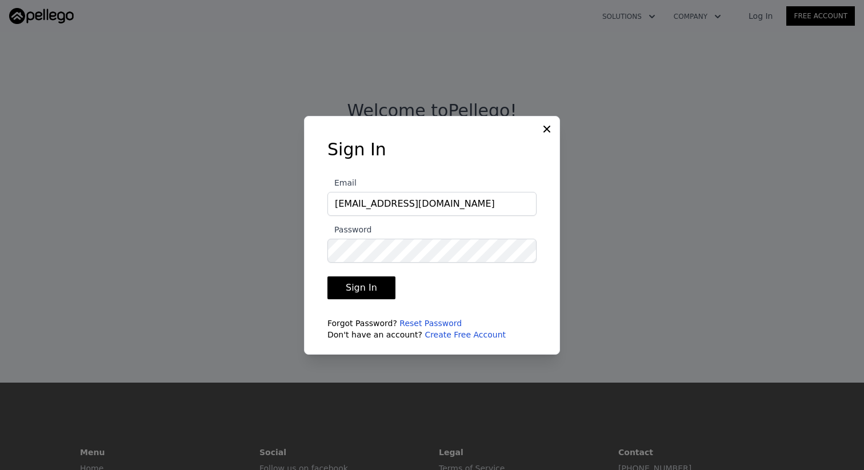
click at [444, 201] on input "jordan@pellego.com" at bounding box center [432, 204] width 209 height 24
type input "[EMAIL_ADDRESS][DOMAIN_NAME]"
click at [368, 295] on button "Sign In" at bounding box center [362, 288] width 68 height 23
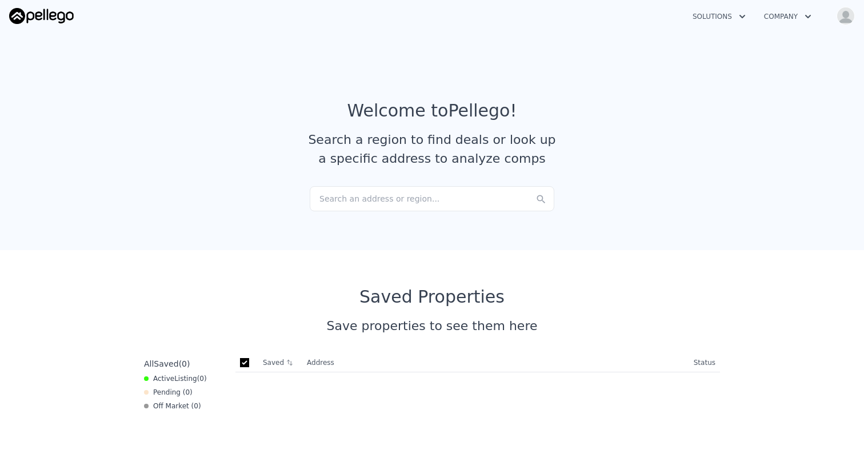
click at [732, 13] on button "Solutions" at bounding box center [719, 16] width 71 height 21
click at [785, 17] on button "Company" at bounding box center [788, 16] width 66 height 21
click at [854, 11] on button "Open user menu" at bounding box center [843, 16] width 23 height 18
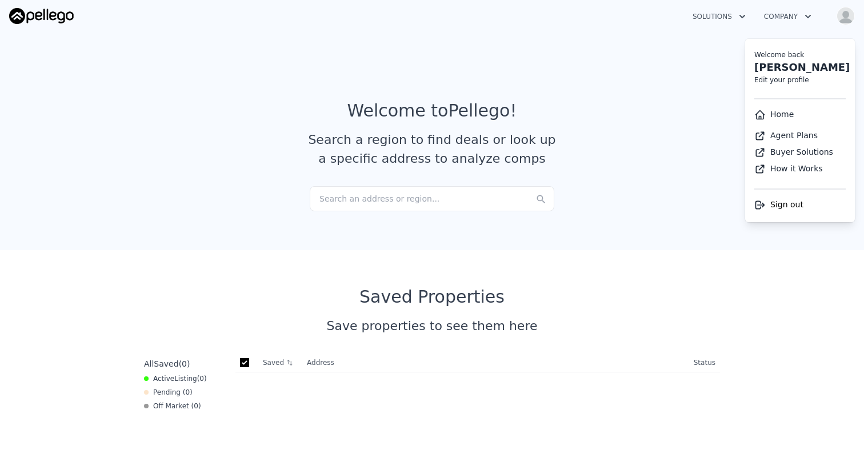
click at [668, 66] on section "Welcome to Pellego ! Search a region to find deals or look up a specific addres…" at bounding box center [432, 138] width 864 height 223
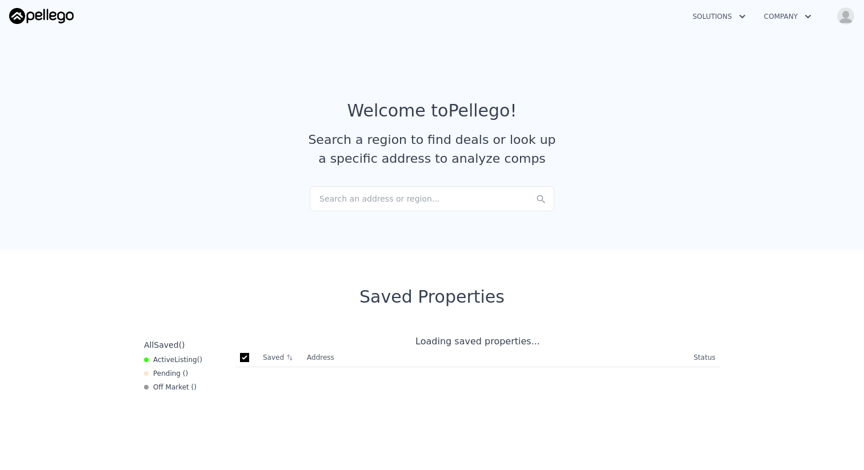
checkbox input "true"
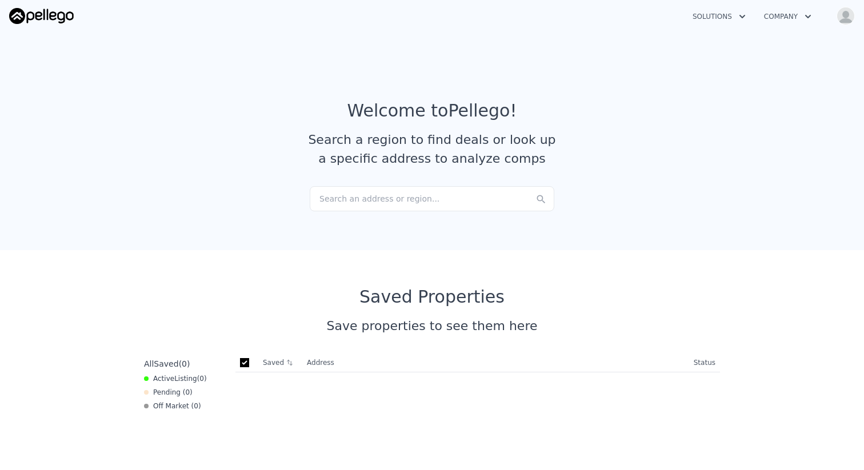
click at [849, 15] on img "button" at bounding box center [846, 16] width 18 height 18
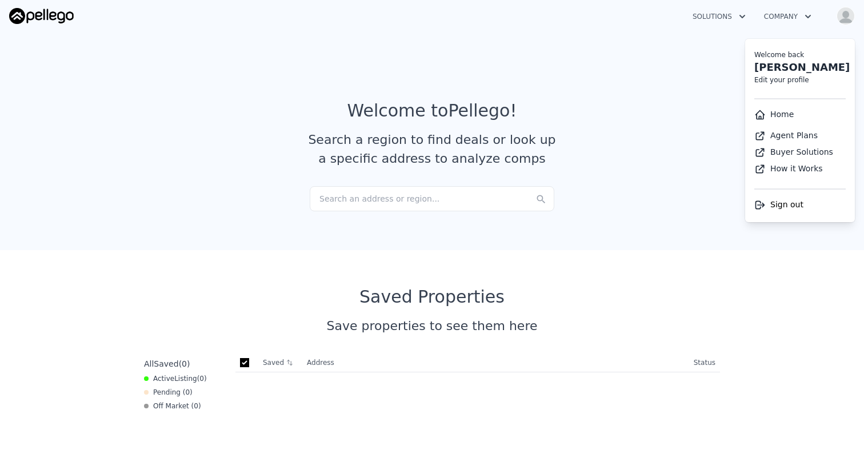
click at [793, 79] on link "Edit your profile" at bounding box center [782, 80] width 55 height 8
select select "53"
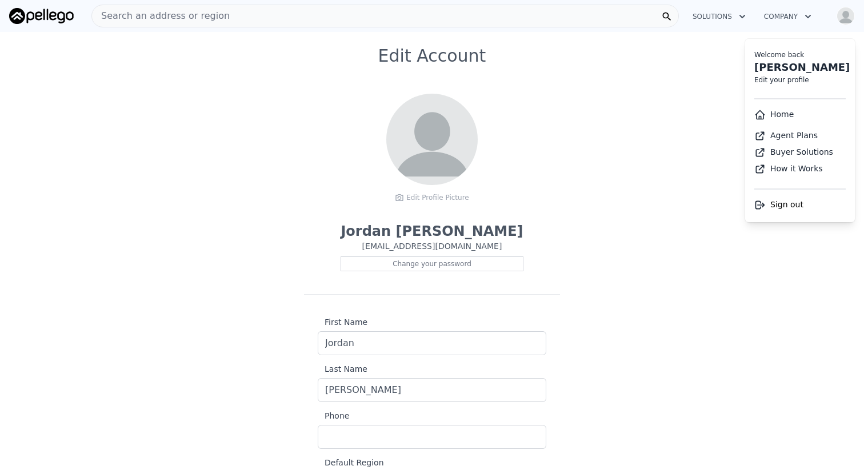
click at [658, 175] on div "Edit Account Edit Profile Picture [PERSON_NAME] [PERSON_NAME][EMAIL_ADDRESS][DO…" at bounding box center [432, 296] width 864 height 501
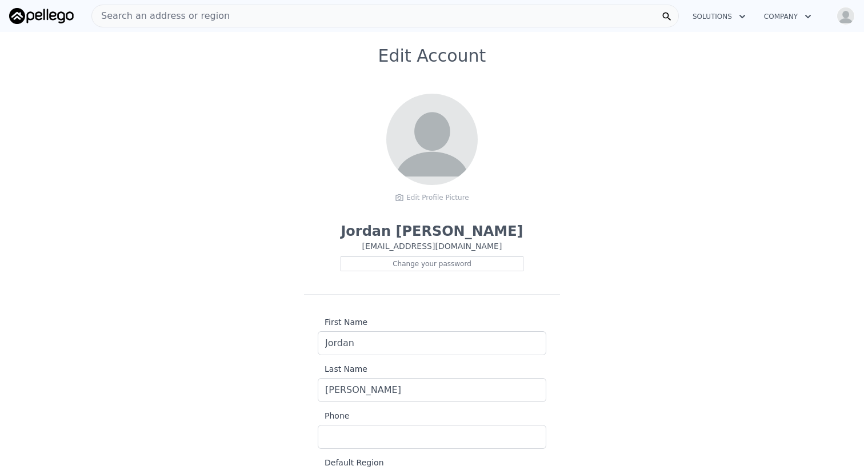
click at [847, 14] on img "button" at bounding box center [846, 16] width 18 height 18
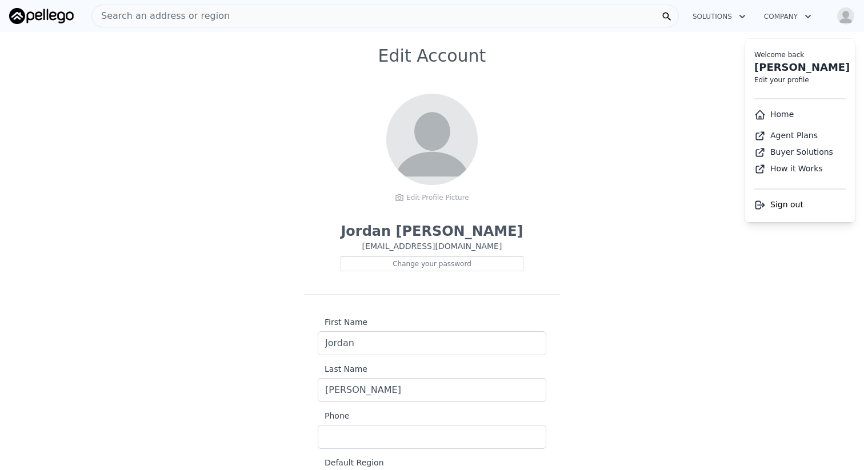
click at [782, 113] on link "Home" at bounding box center [774, 114] width 39 height 9
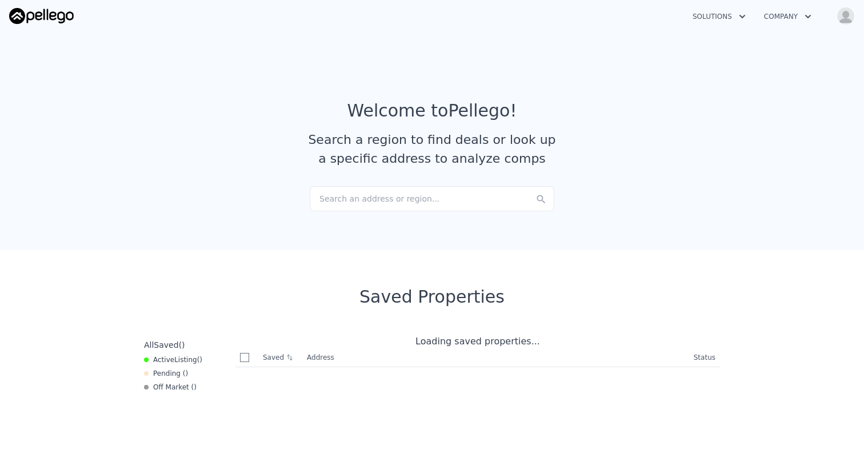
checkbox input "true"
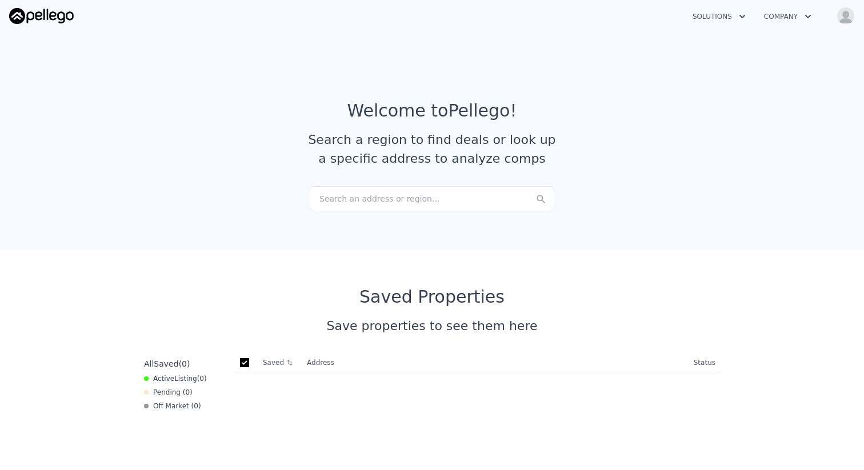
click at [731, 22] on button "Solutions" at bounding box center [719, 16] width 71 height 21
click at [804, 17] on icon "button" at bounding box center [808, 17] width 11 height 14
click at [864, 6] on div "Solutions Company About Pellego How it Works Open main menu Open user menu" at bounding box center [432, 15] width 864 height 27
click at [852, 10] on img "button" at bounding box center [846, 16] width 18 height 18
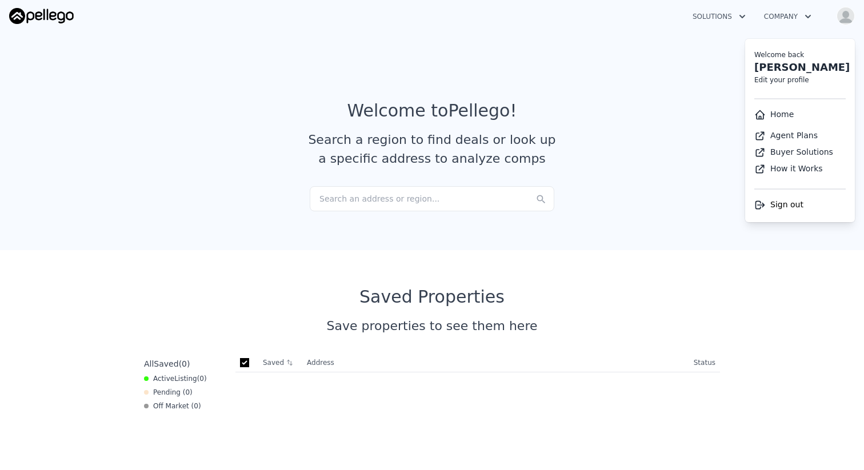
click at [636, 93] on section "Welcome to Pellego ! Search a region to find deals or look up a specific addres…" at bounding box center [432, 138] width 864 height 223
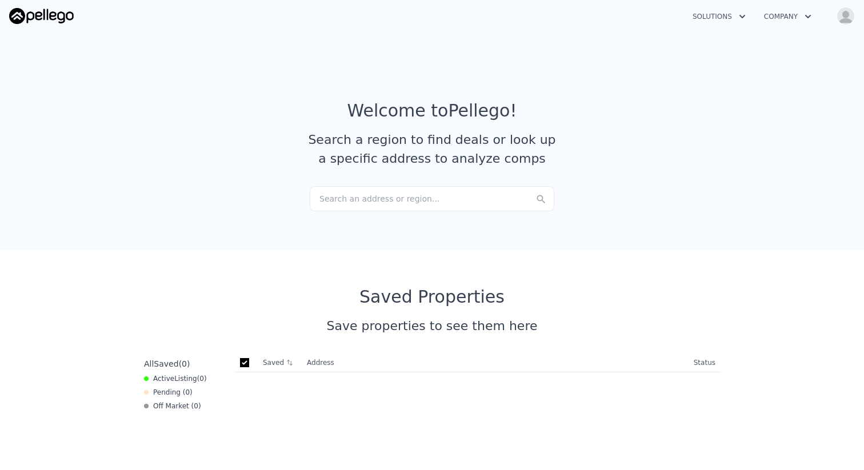
click at [839, 17] on img "button" at bounding box center [846, 16] width 18 height 18
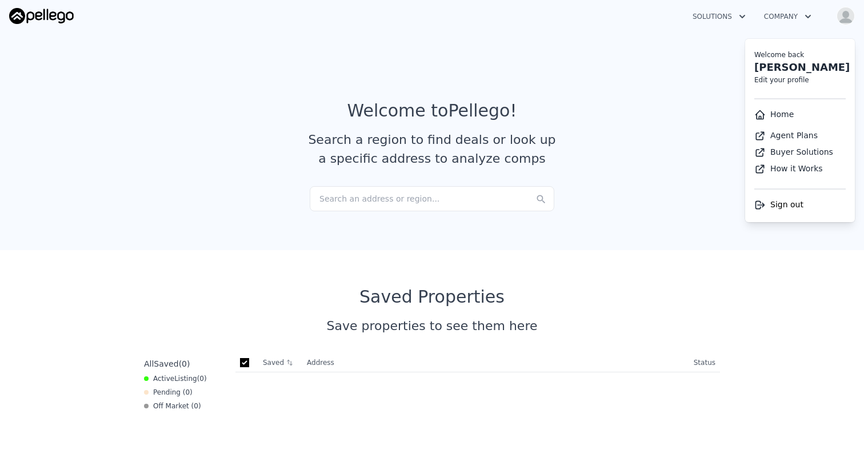
click at [788, 207] on span "Sign out" at bounding box center [787, 204] width 33 height 9
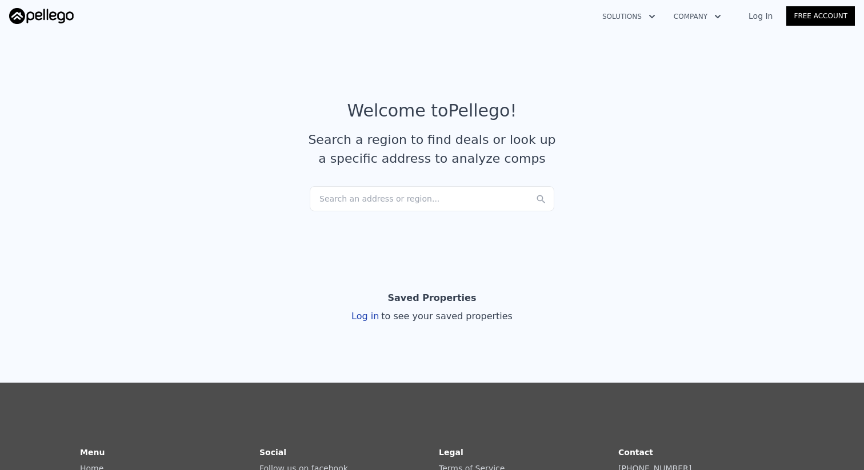
click at [756, 16] on link "Log In" at bounding box center [760, 15] width 51 height 11
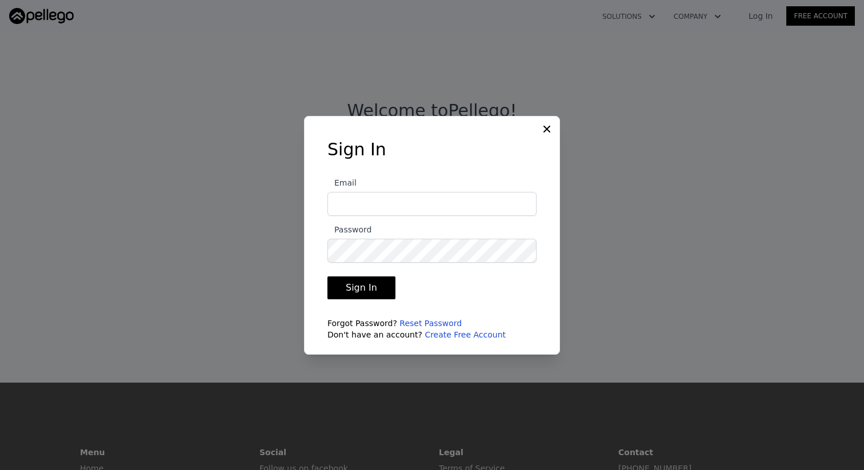
type input "jordan@jordanhedlof.com"
drag, startPoint x: 374, startPoint y: 282, endPoint x: 332, endPoint y: 133, distance: 155.1
click at [332, 135] on div "Sign In Email jordan@jordanhedlof.com Password Sign In Forgot Password? Reset P…" at bounding box center [432, 235] width 256 height 239
click at [365, 282] on button "Sign In" at bounding box center [362, 288] width 68 height 23
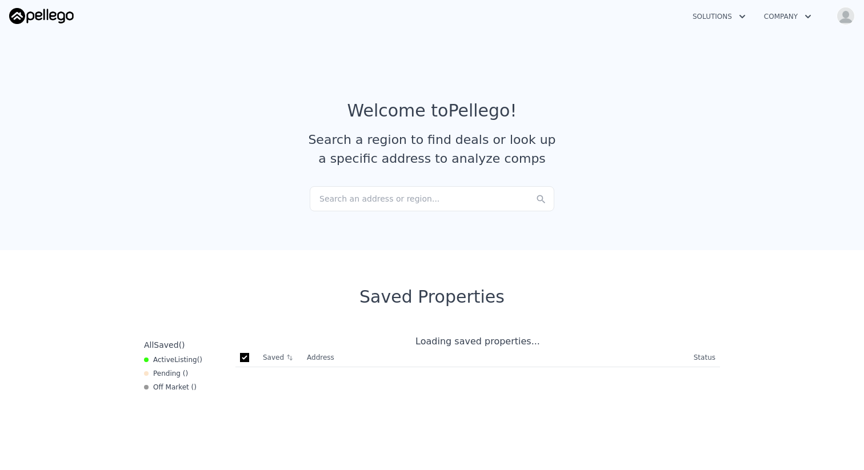
checkbox input "true"
